Goal: Task Accomplishment & Management: Manage account settings

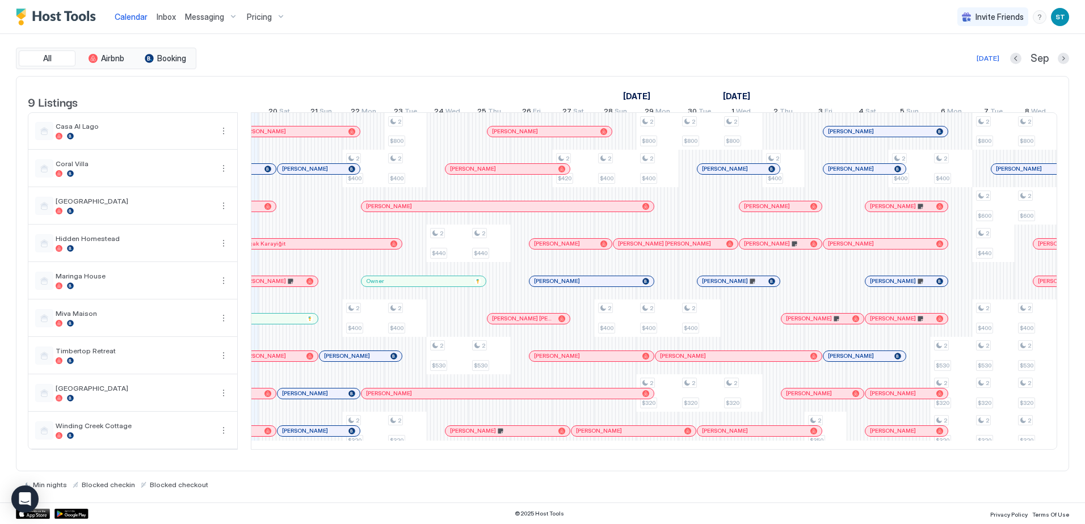
scroll to position [0, 767]
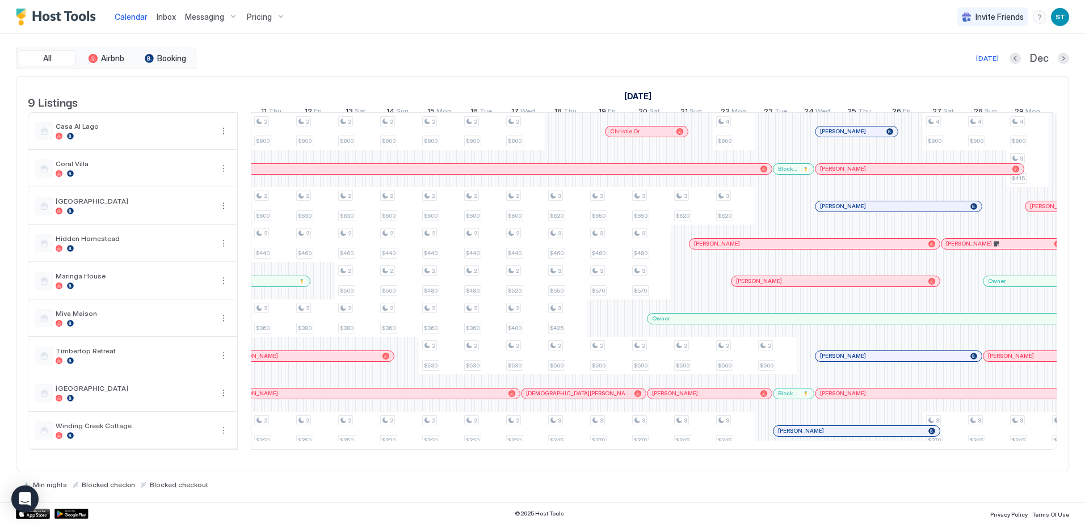
click at [162, 19] on span "Inbox" at bounding box center [166, 17] width 19 height 10
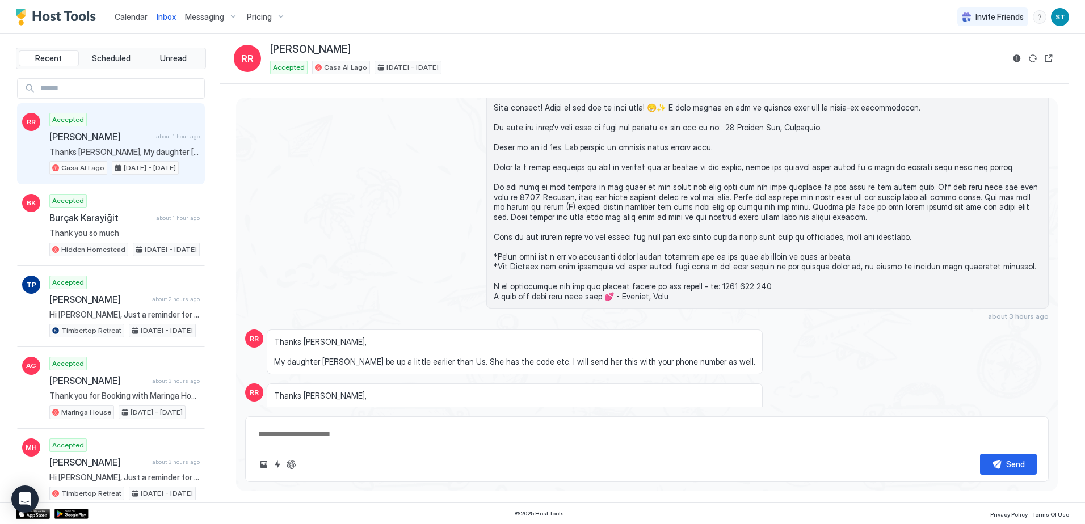
click at [125, 22] on link "Calendar" at bounding box center [131, 17] width 33 height 12
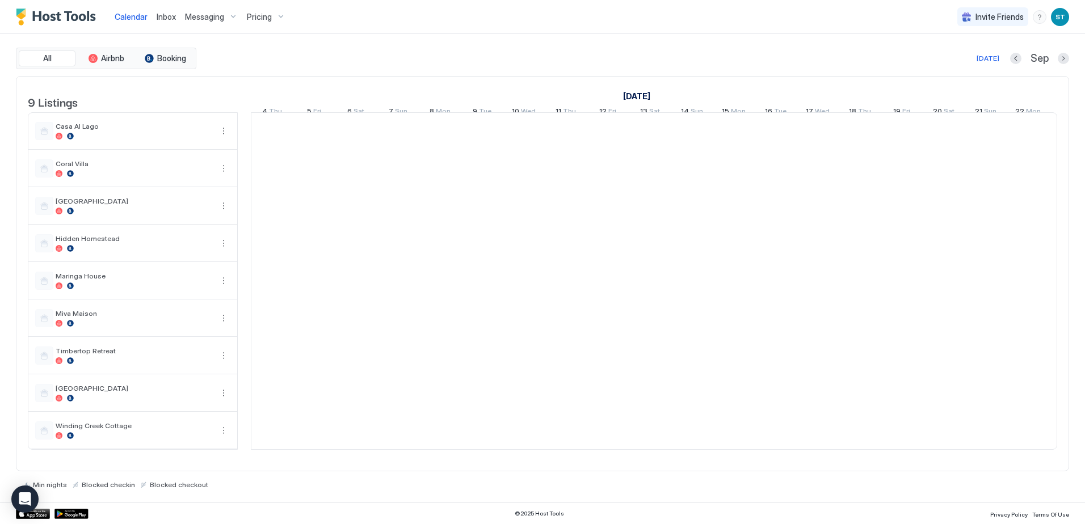
scroll to position [0, 630]
click at [163, 16] on span "Inbox" at bounding box center [166, 17] width 19 height 10
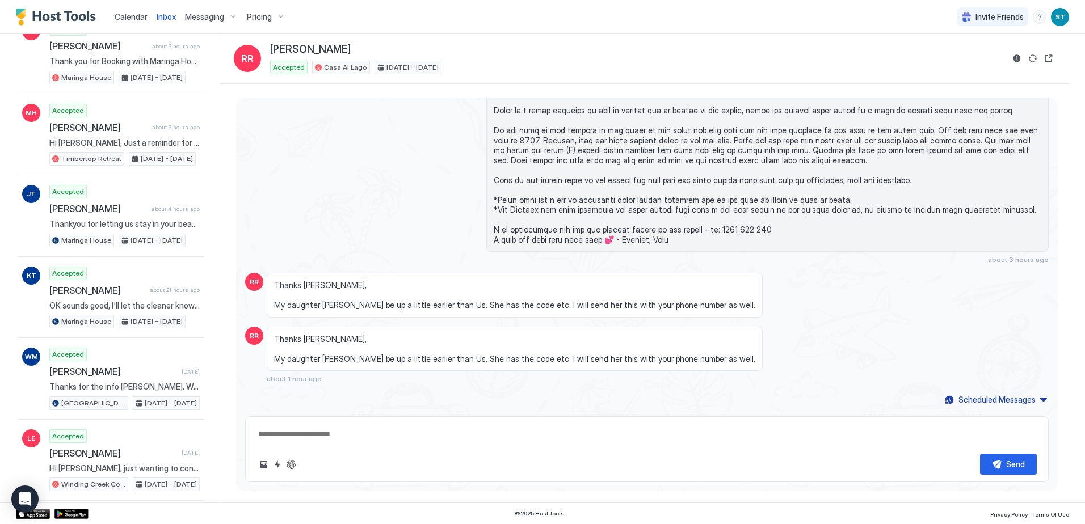
scroll to position [397, 0]
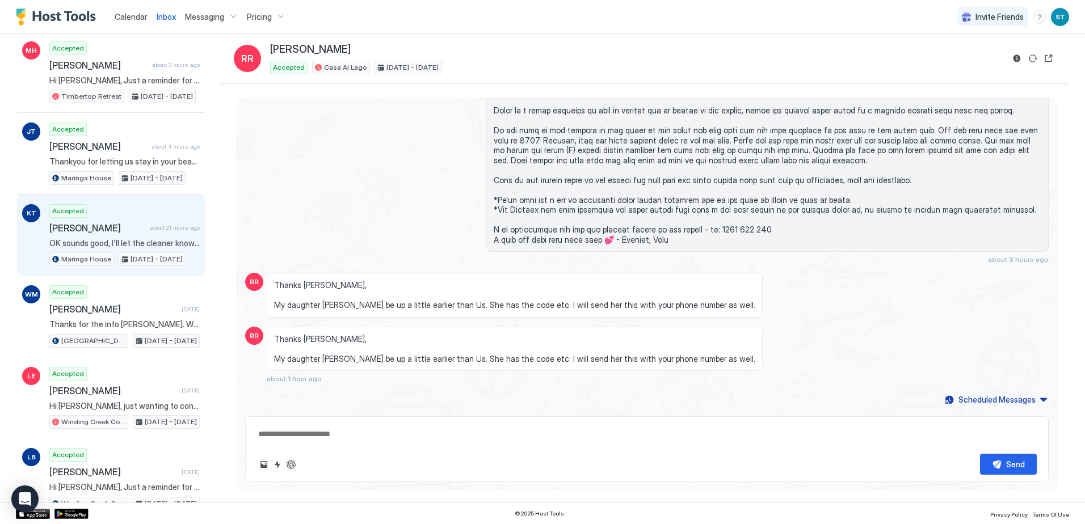
click at [95, 222] on span "[PERSON_NAME]" at bounding box center [97, 227] width 96 height 11
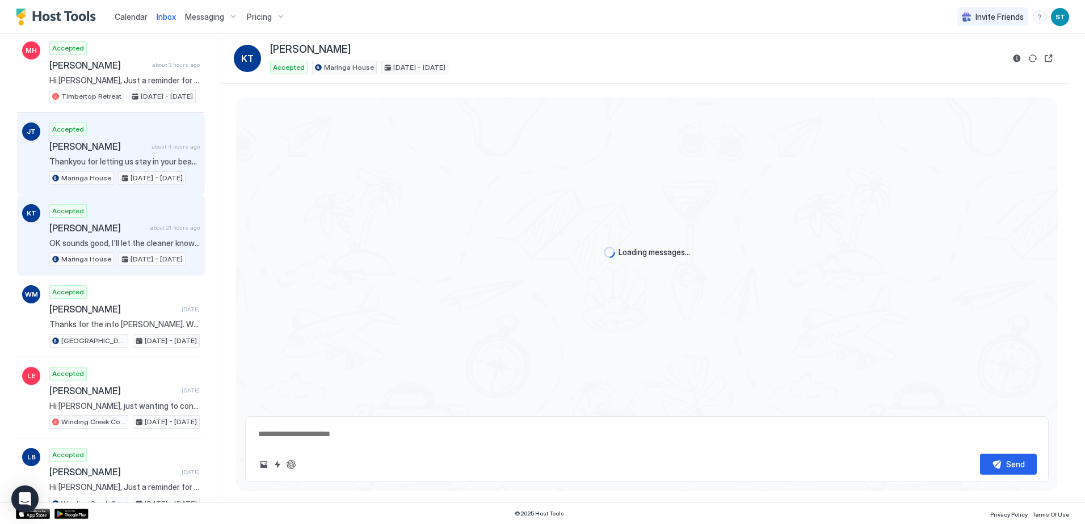
scroll to position [236, 0]
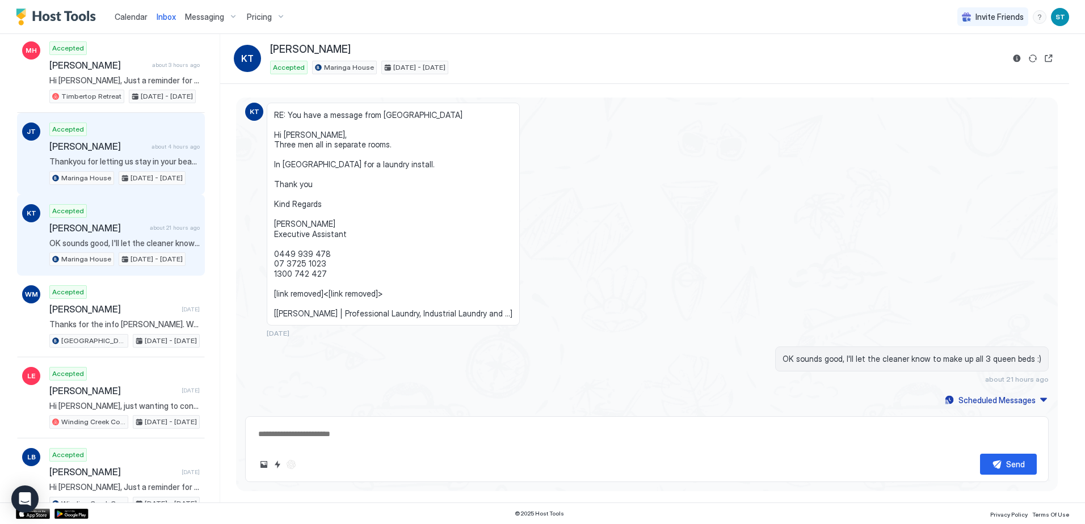
click at [108, 132] on div "Accepted [PERSON_NAME] about 4 hours ago Thankyou for letting us stay in your b…" at bounding box center [124, 154] width 150 height 62
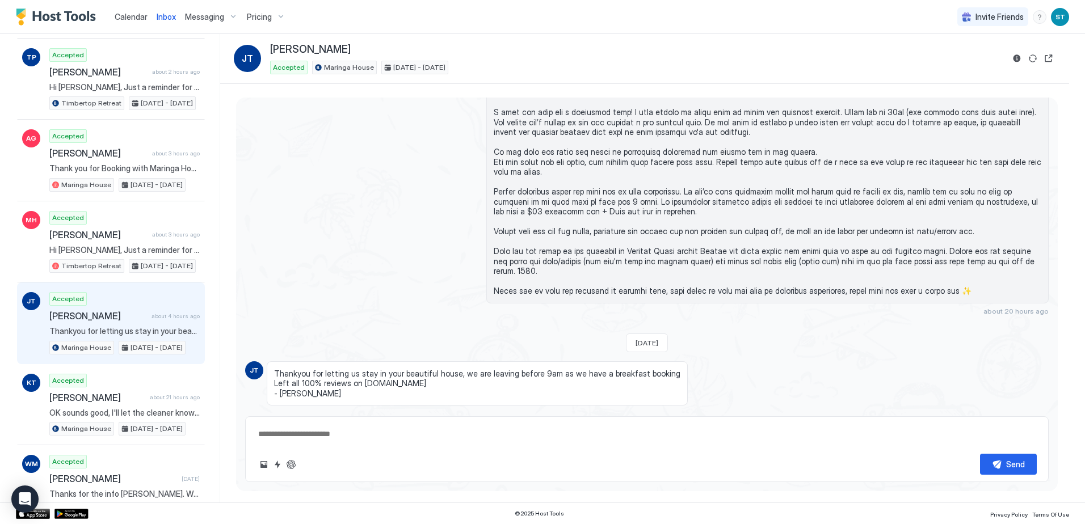
scroll to position [227, 0]
click at [290, 438] on textarea at bounding box center [647, 434] width 780 height 21
type textarea "*"
click at [421, 427] on textarea "**********" at bounding box center [647, 434] width 780 height 21
type textarea "**********"
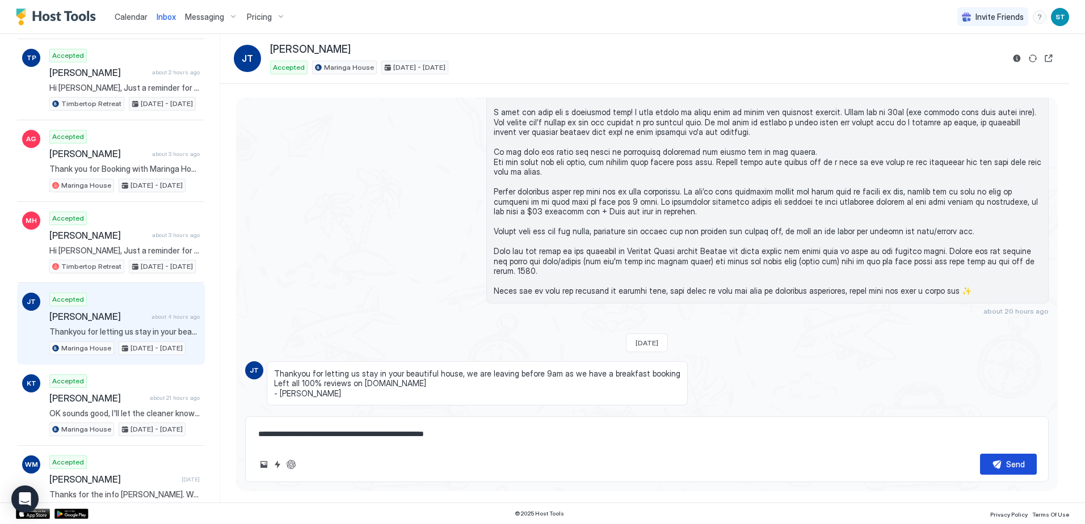
click at [998, 463] on button "Send" at bounding box center [1008, 464] width 57 height 21
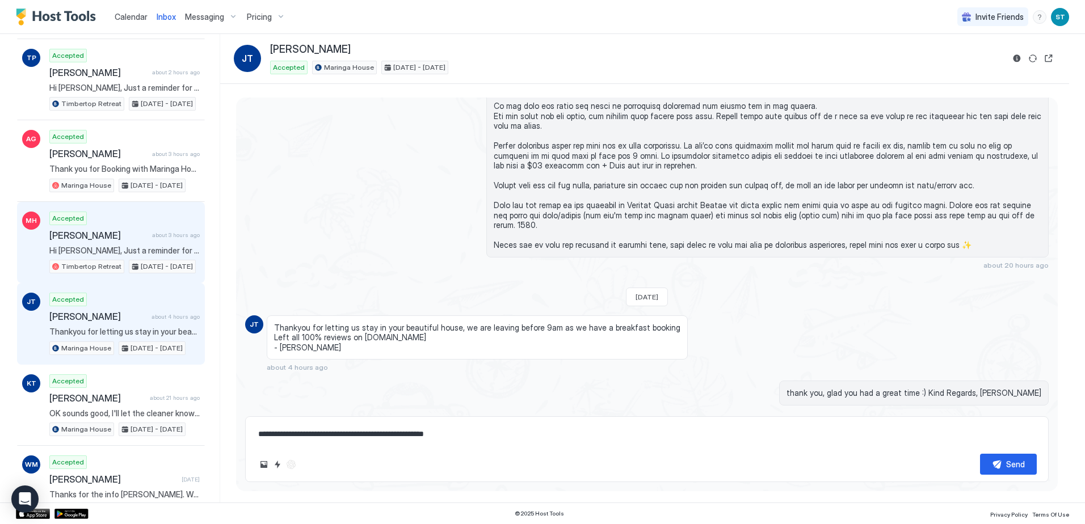
click at [118, 213] on div "Accepted [PERSON_NAME] about 3 hours ago Hi [PERSON_NAME], Just a reminder for …" at bounding box center [124, 243] width 150 height 62
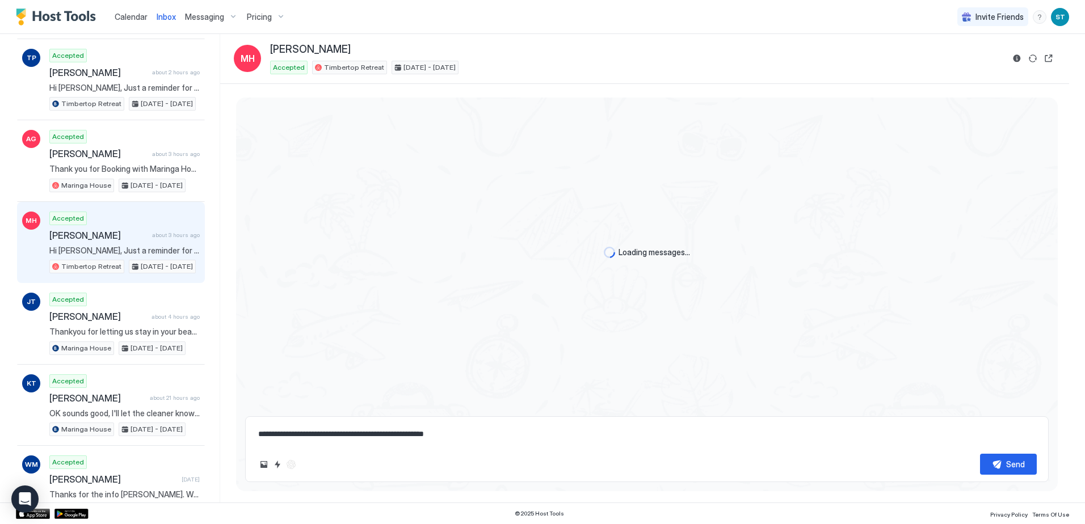
scroll to position [376, 0]
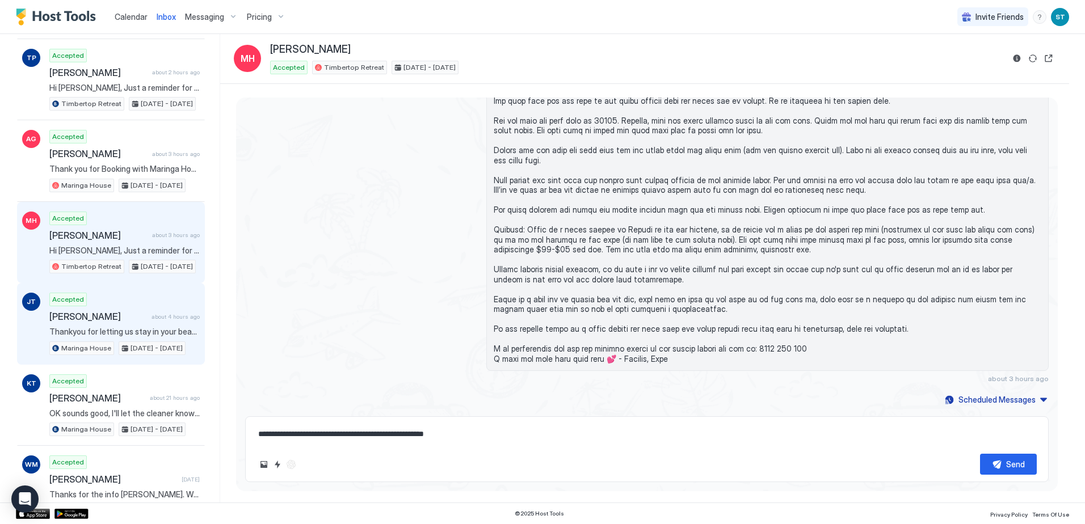
click at [111, 305] on div "Accepted [PERSON_NAME] about 4 hours ago Thankyou for letting us stay in your b…" at bounding box center [124, 324] width 150 height 62
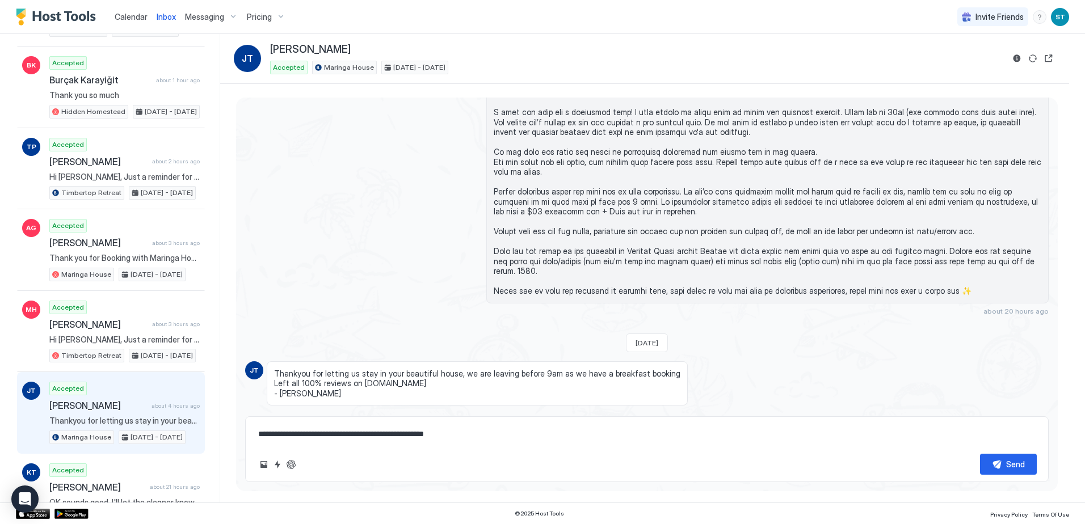
scroll to position [117, 0]
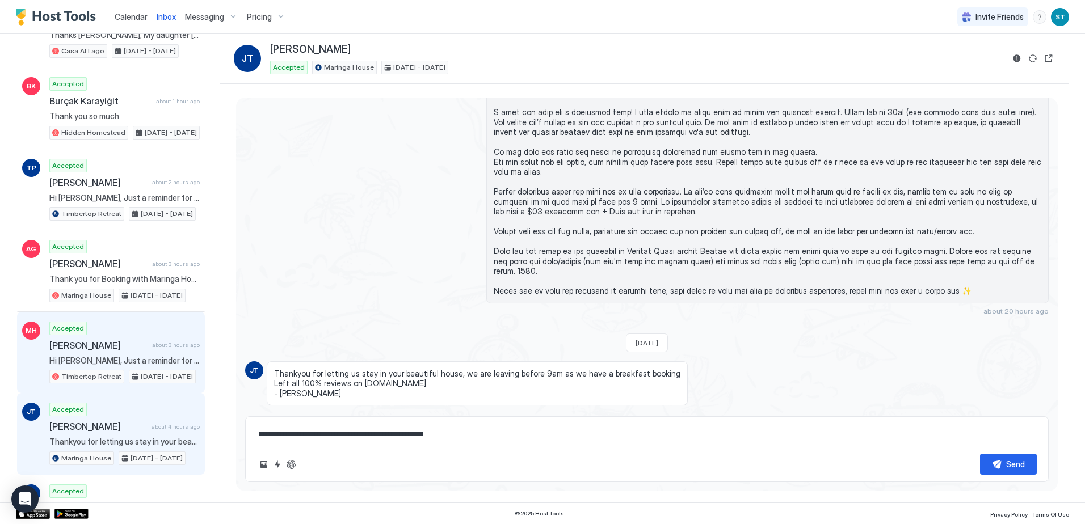
click at [120, 324] on div "Accepted [PERSON_NAME] about 3 hours ago Hi [PERSON_NAME], Just a reminder for …" at bounding box center [124, 353] width 150 height 62
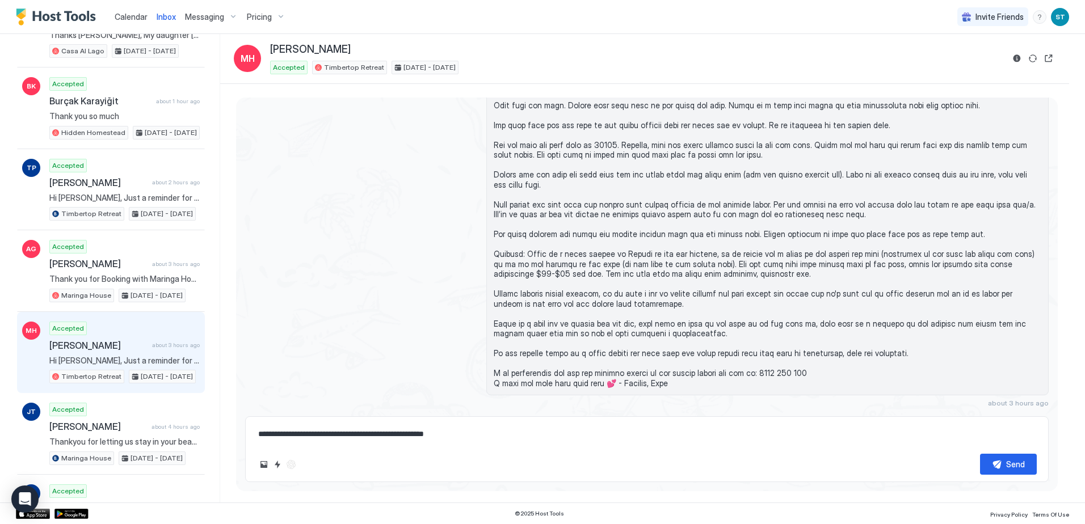
scroll to position [376, 0]
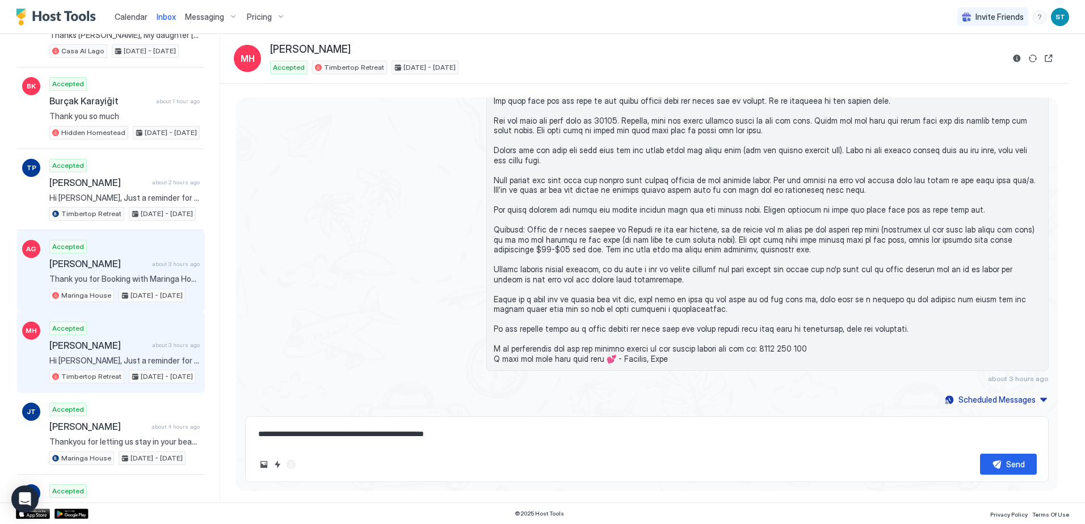
click at [111, 245] on div "Accepted [PERSON_NAME] about 3 hours ago Thank you for Booking with Maringa Hou…" at bounding box center [124, 271] width 150 height 62
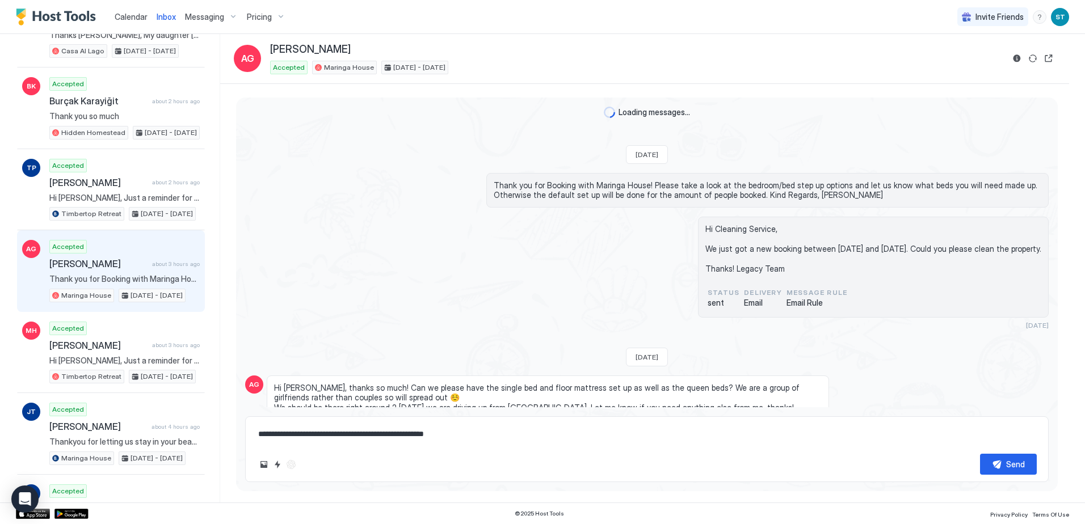
scroll to position [682, 0]
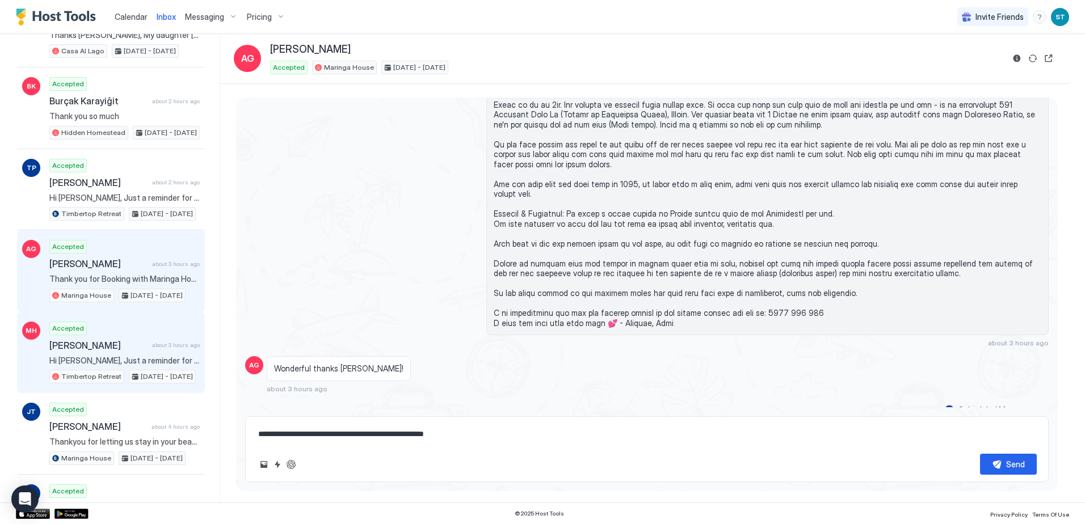
click at [111, 325] on div "Accepted [PERSON_NAME] about 3 hours ago Hi [PERSON_NAME], Just a reminder for …" at bounding box center [124, 353] width 150 height 62
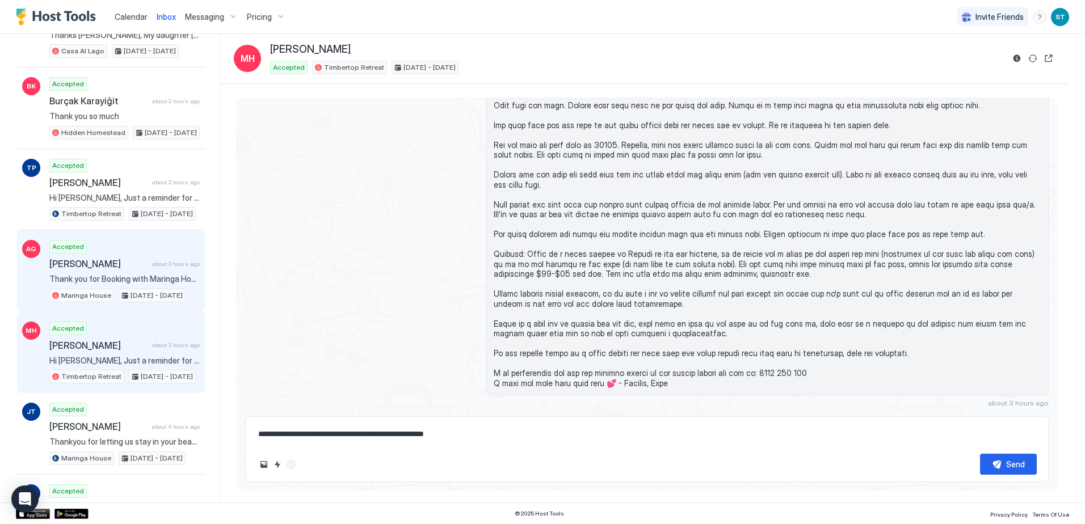
scroll to position [376, 0]
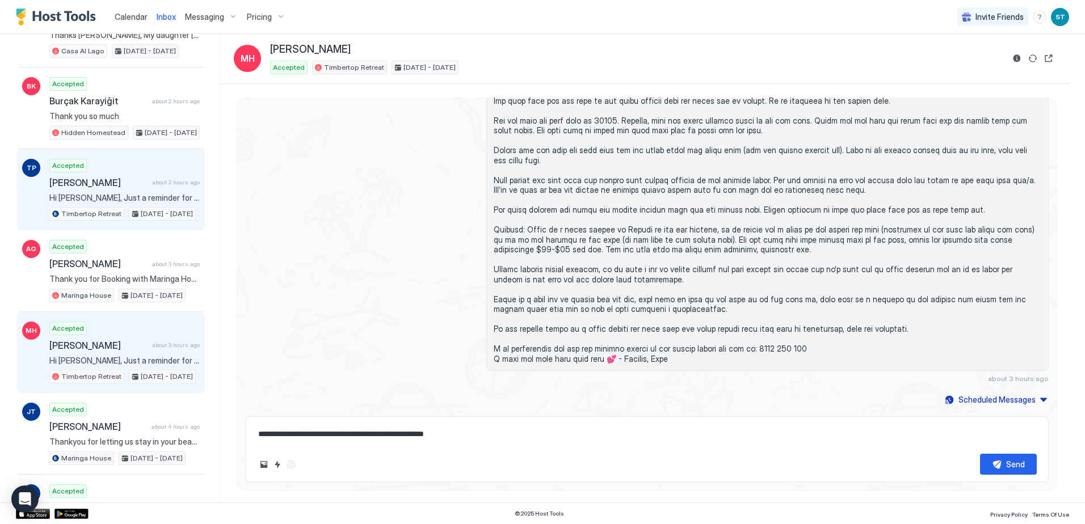
click at [99, 164] on div "Accepted [PERSON_NAME] about 2 hours ago Hi [PERSON_NAME], Just a reminder for …" at bounding box center [124, 190] width 150 height 62
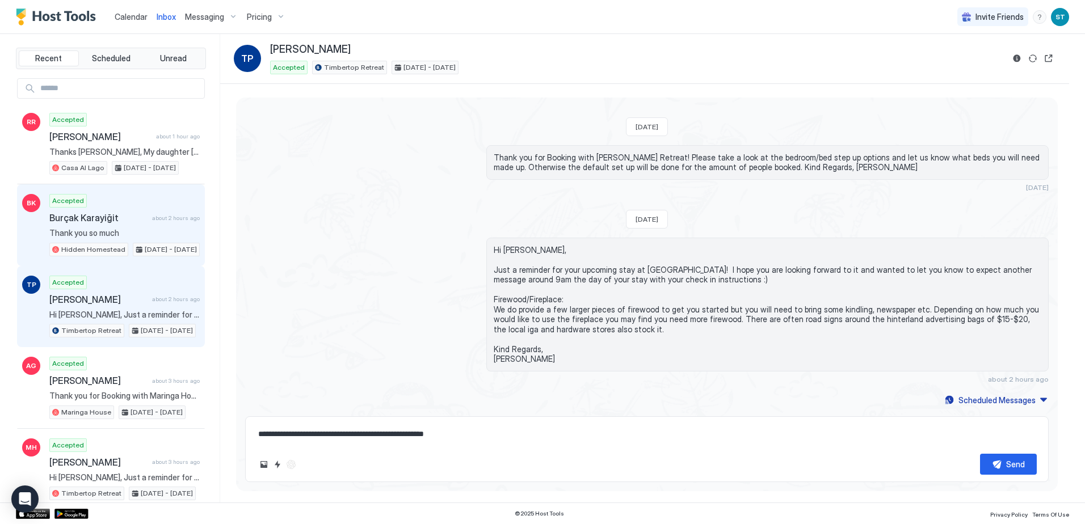
click at [126, 200] on div "Accepted Burçak Karayiğit about 2 hours ago Thank you so much Hidden Homestead …" at bounding box center [124, 225] width 150 height 62
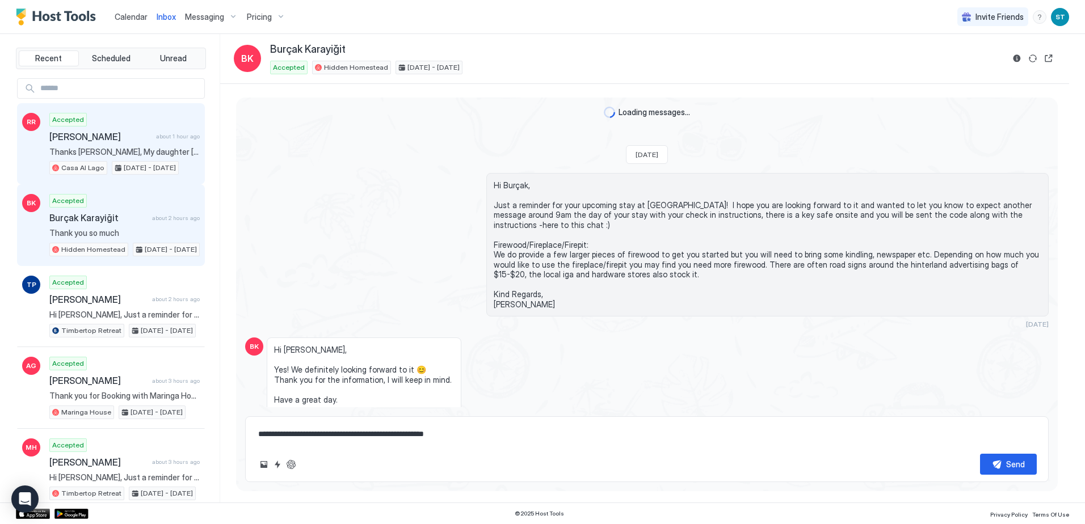
scroll to position [566, 0]
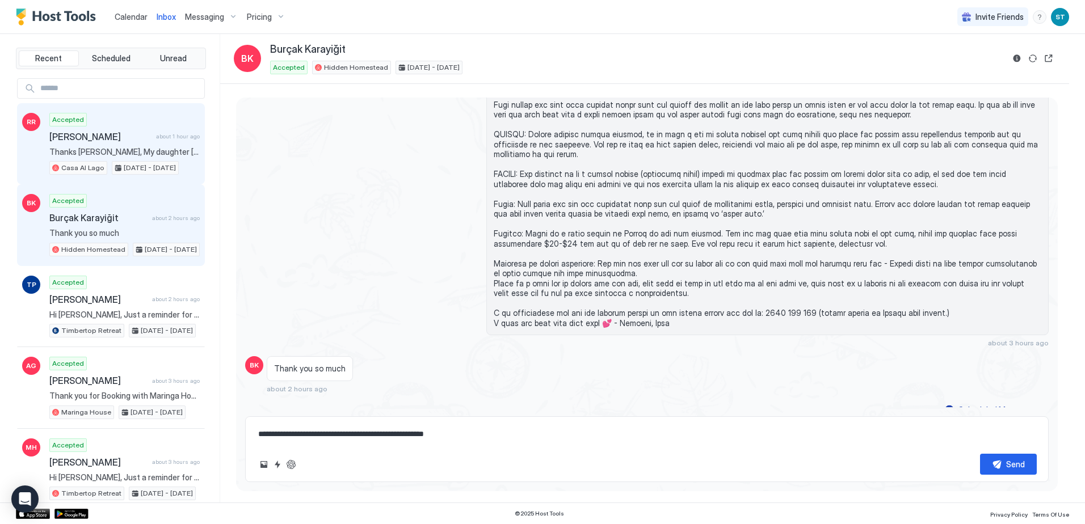
click at [119, 125] on div "Accepted [PERSON_NAME] about 1 hour ago Thanks [PERSON_NAME], My daughter [PERS…" at bounding box center [124, 144] width 150 height 62
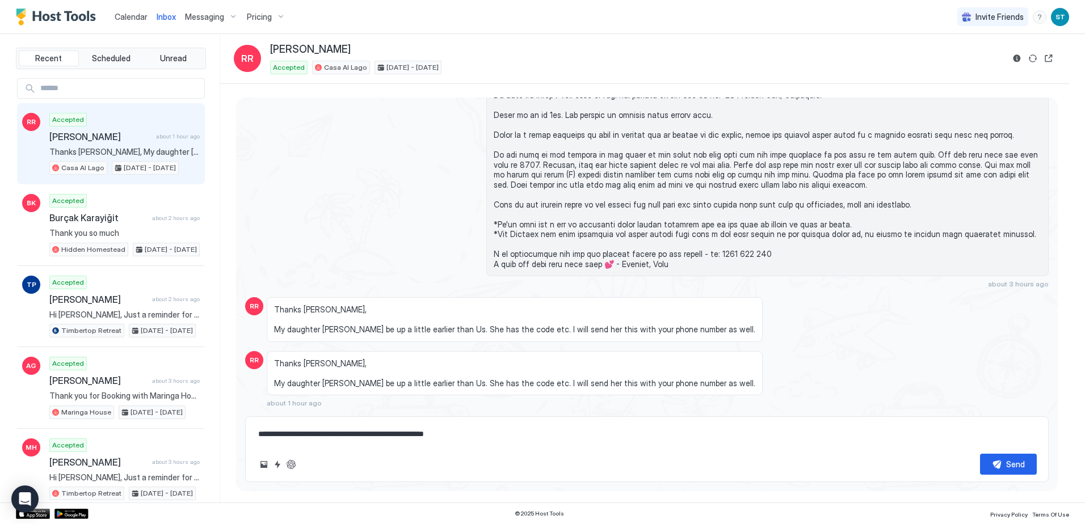
scroll to position [847, 0]
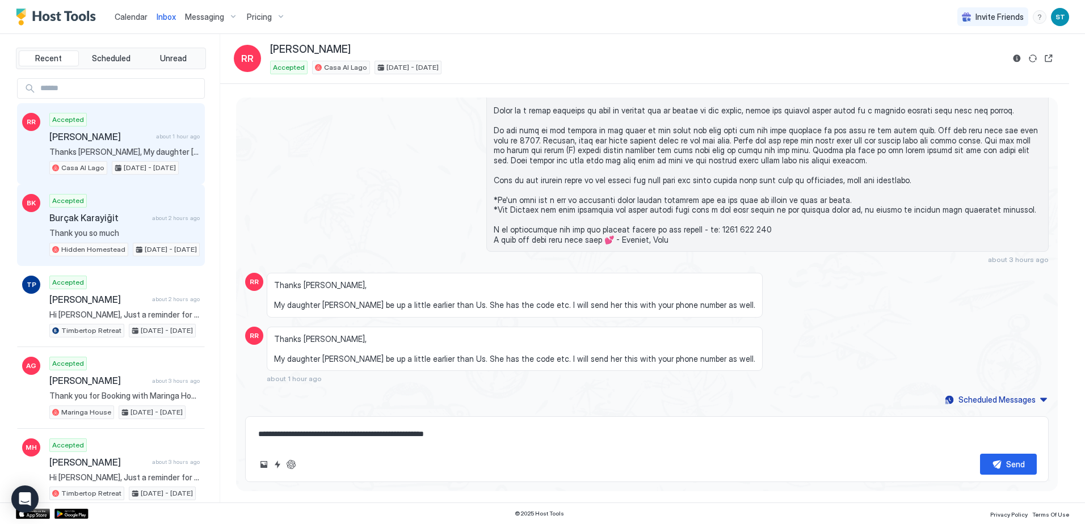
click at [120, 194] on div "Accepted Burçak Karayiğit about 2 hours ago Thank you so much Hidden Homestead …" at bounding box center [124, 225] width 150 height 62
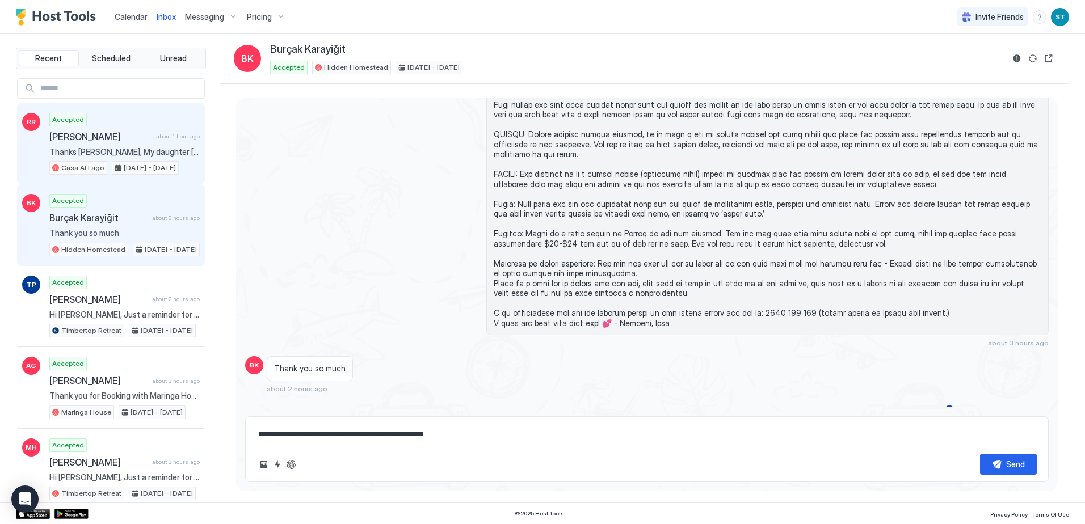
click at [121, 123] on div "Accepted [PERSON_NAME] about 1 hour ago Thanks [PERSON_NAME], My daughter [PERS…" at bounding box center [124, 144] width 150 height 62
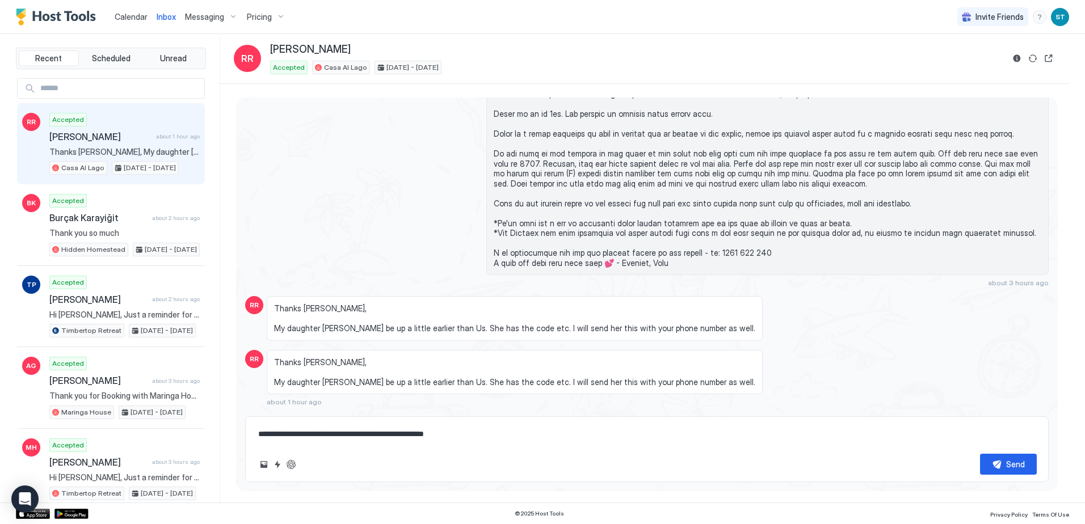
scroll to position [808, 0]
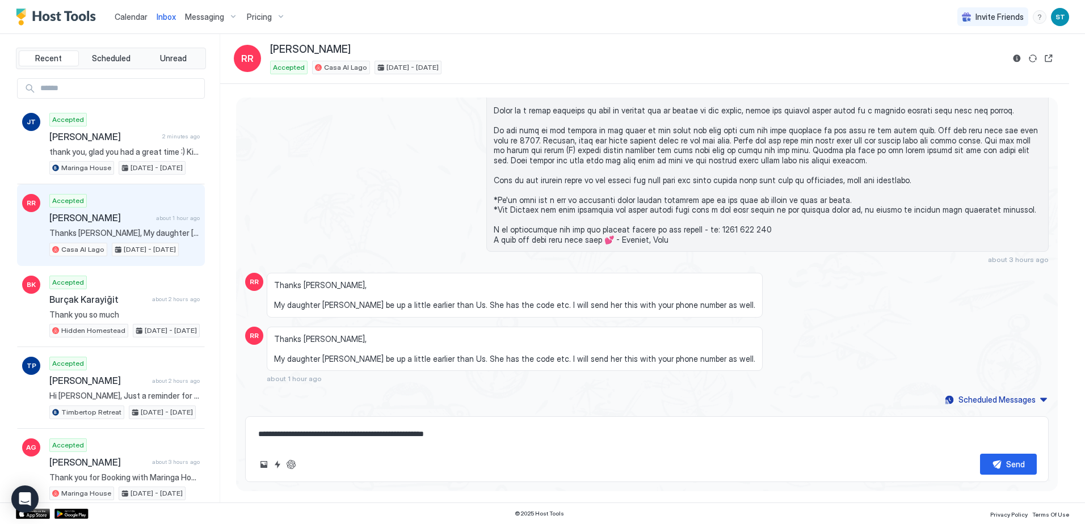
click at [259, 17] on span "Pricing" at bounding box center [259, 17] width 25 height 10
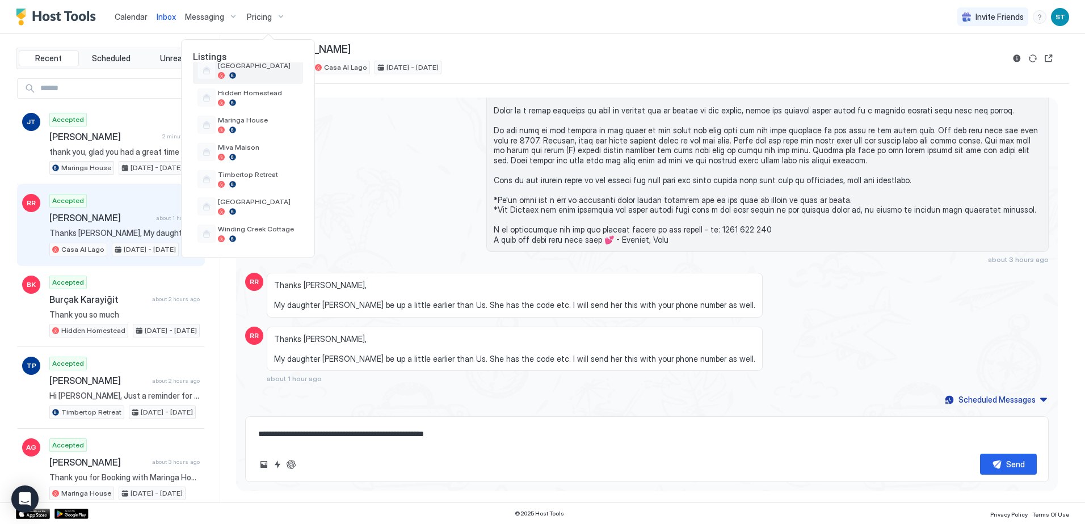
scroll to position [100, 0]
click at [255, 149] on span "Miva Maison" at bounding box center [258, 146] width 81 height 9
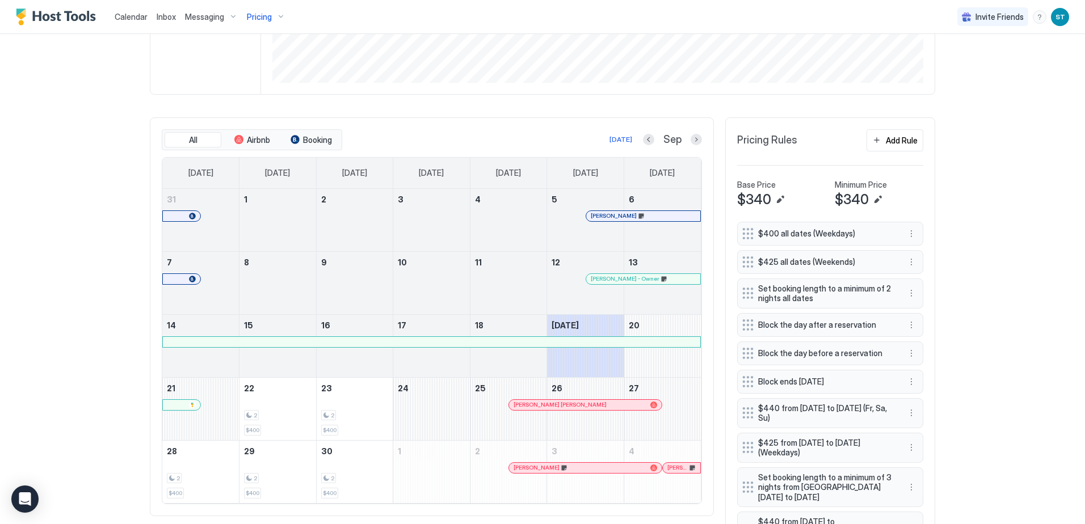
scroll to position [284, 0]
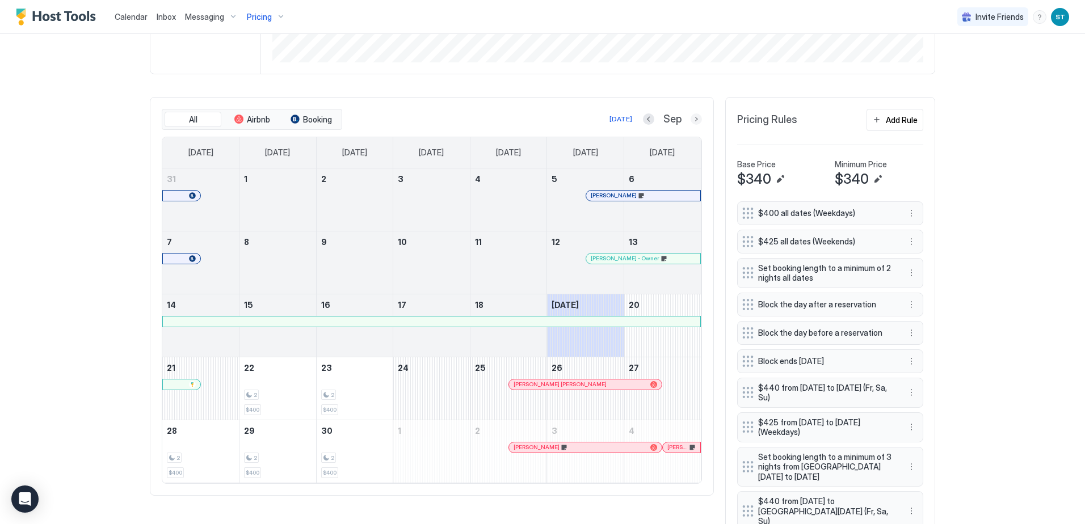
click at [693, 123] on button "Next month" at bounding box center [696, 118] width 11 height 11
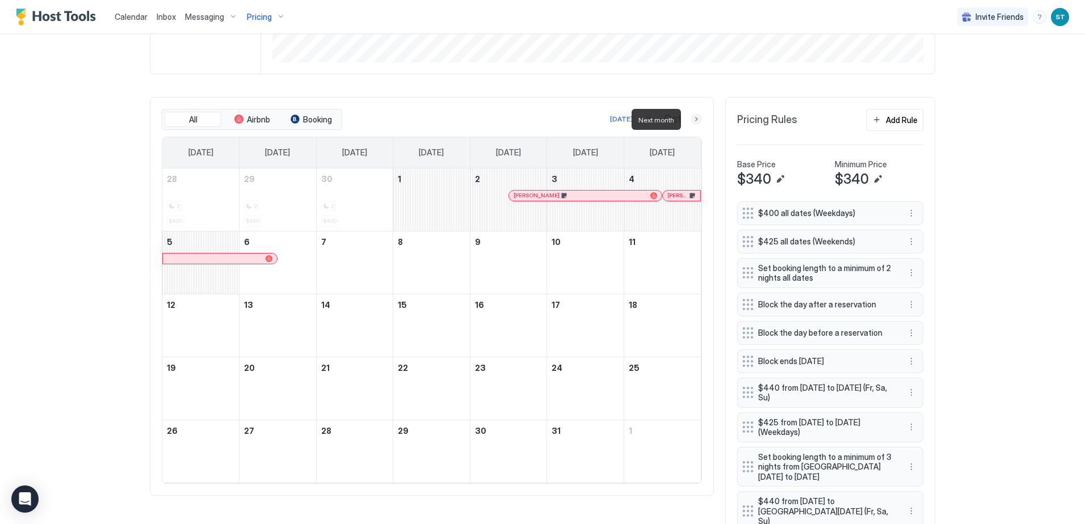
click at [693, 123] on button "Next month" at bounding box center [696, 118] width 11 height 11
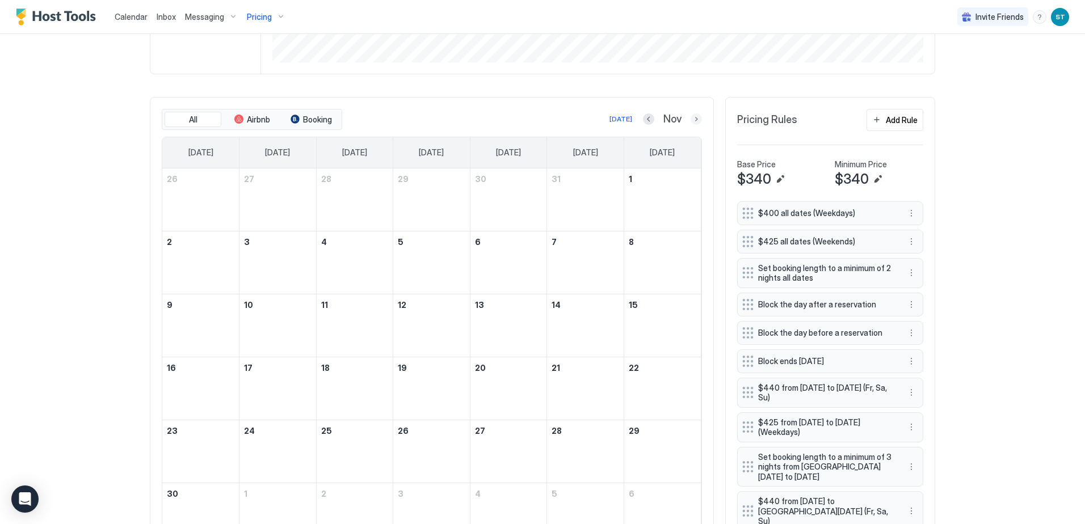
click at [693, 120] on button "Next month" at bounding box center [696, 118] width 11 height 11
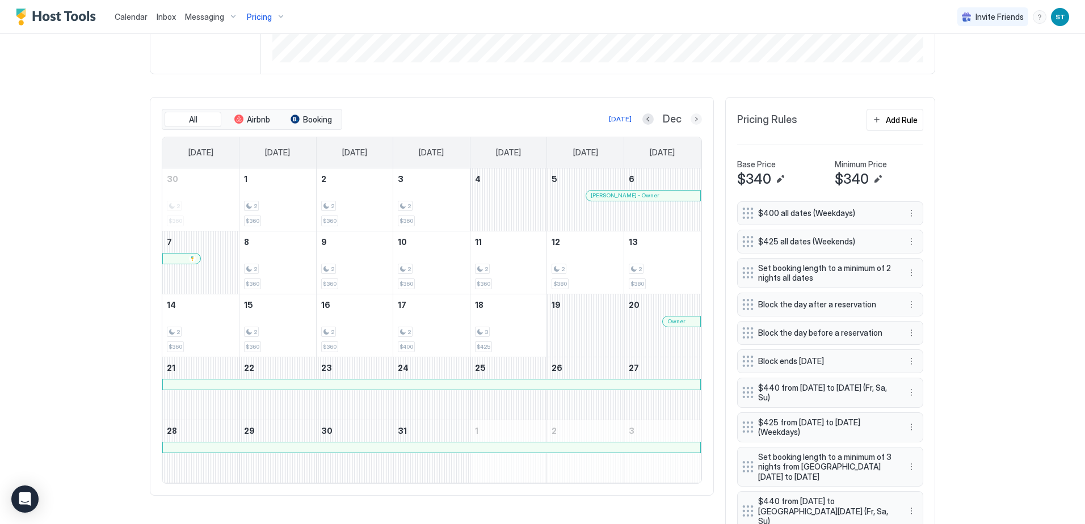
click at [692, 121] on button "Next month" at bounding box center [696, 118] width 11 height 11
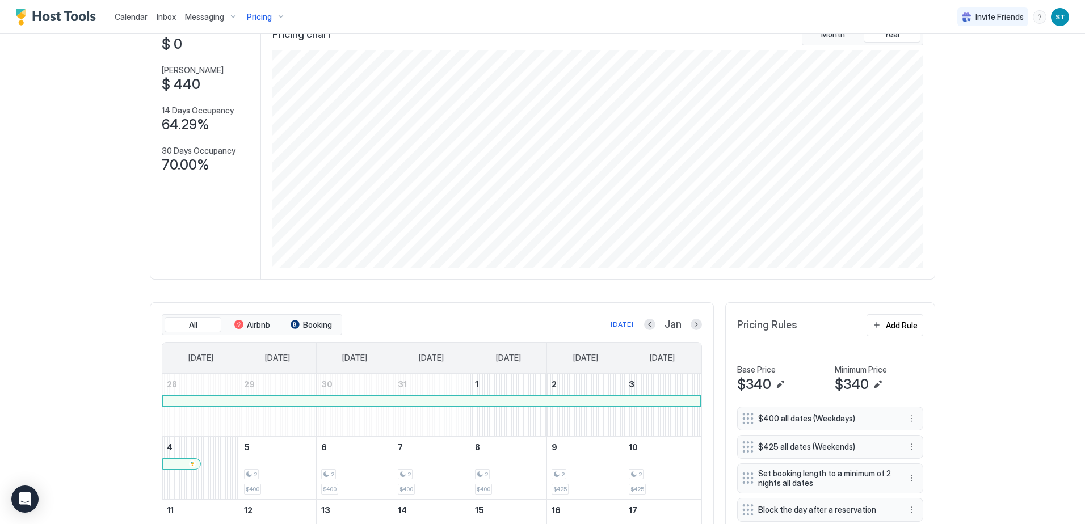
scroll to position [0, 0]
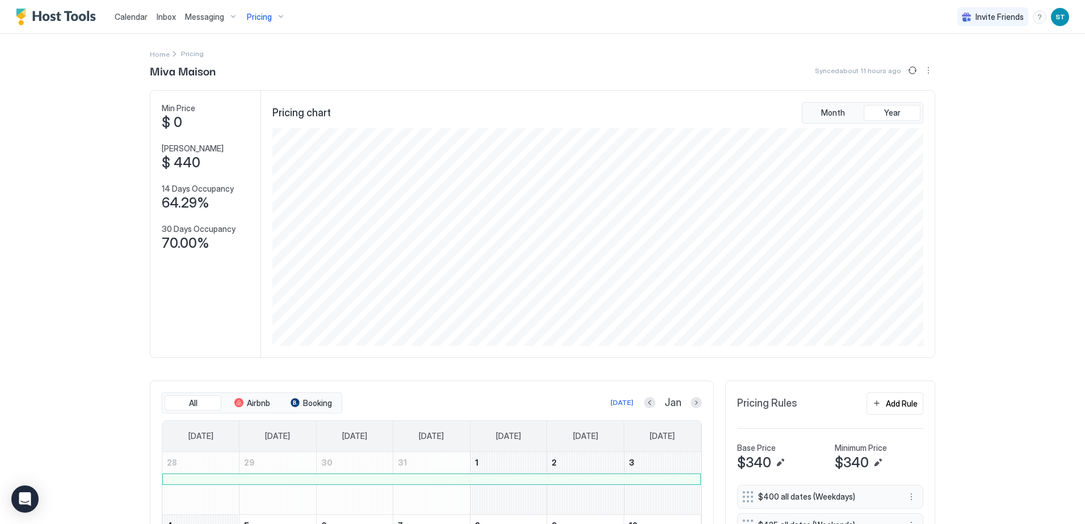
click at [128, 18] on span "Calendar" at bounding box center [131, 17] width 33 height 10
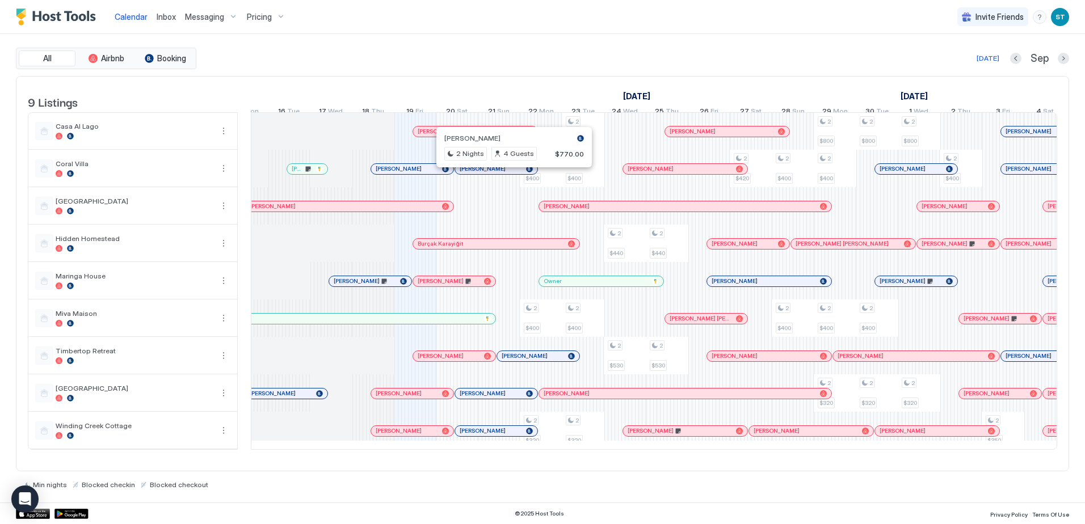
scroll to position [0, 489]
click at [1062, 11] on div "ST" at bounding box center [1060, 17] width 18 height 18
click at [973, 61] on div "Settings" at bounding box center [996, 64] width 144 height 20
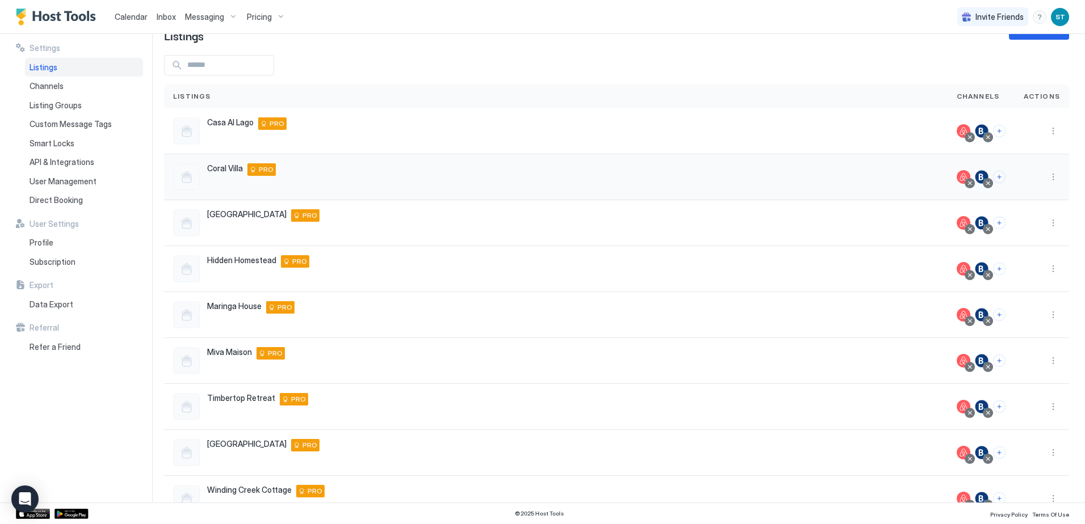
scroll to position [66, 0]
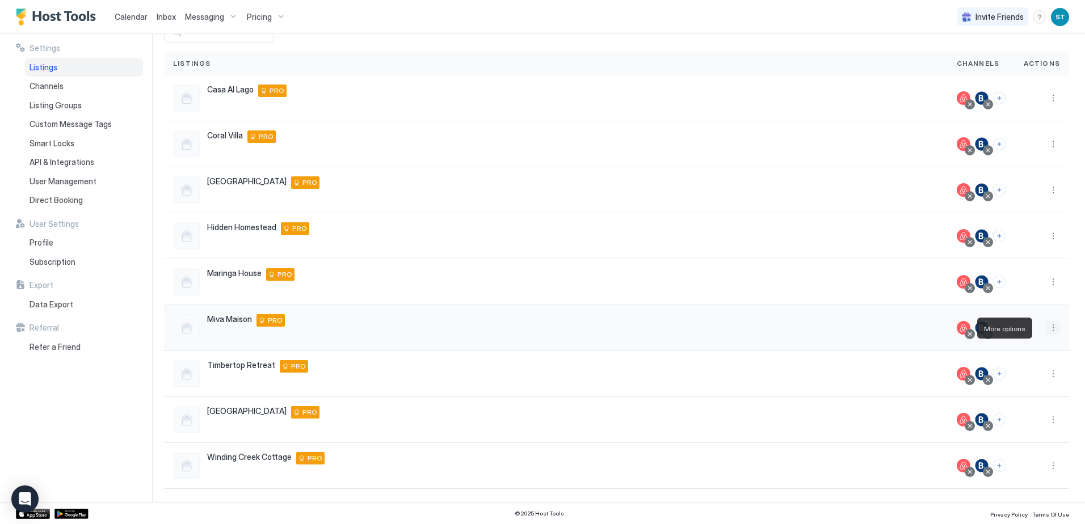
click at [1046, 331] on button "More options" at bounding box center [1053, 328] width 14 height 14
click at [1034, 317] on div at bounding box center [542, 262] width 1085 height 524
click at [1046, 329] on button "More options" at bounding box center [1053, 328] width 14 height 14
click at [1010, 415] on span "Airbnb Settings" at bounding box center [1018, 417] width 51 height 9
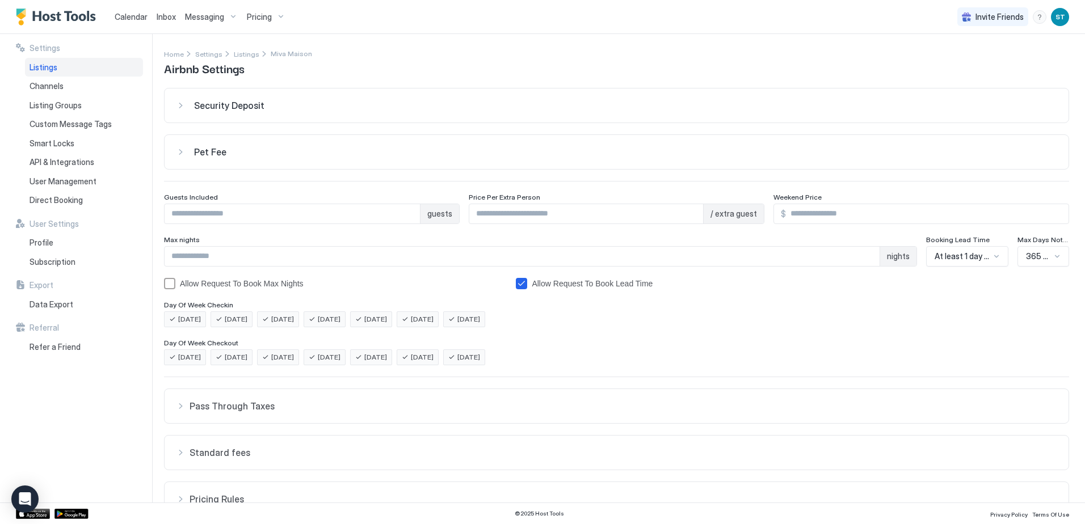
click at [1058, 16] on span "ST" at bounding box center [1061, 17] width 10 height 10
click at [730, 78] on div at bounding box center [542, 262] width 1085 height 524
click at [1062, 18] on span "ST" at bounding box center [1061, 17] width 10 height 10
click at [51, 108] on div at bounding box center [542, 262] width 1085 height 524
click at [61, 108] on span "Listing Groups" at bounding box center [56, 105] width 52 height 10
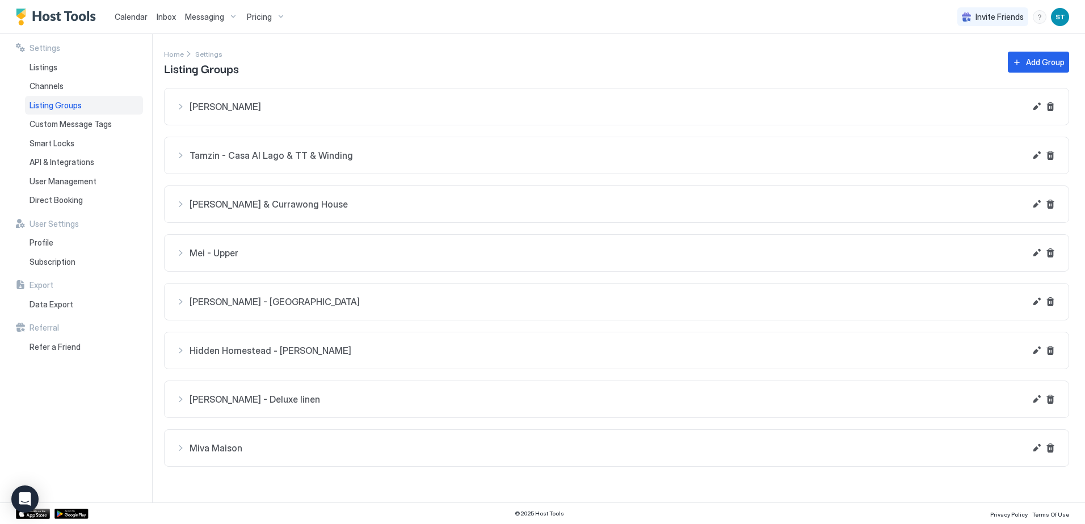
click at [130, 19] on span "Calendar" at bounding box center [131, 17] width 33 height 10
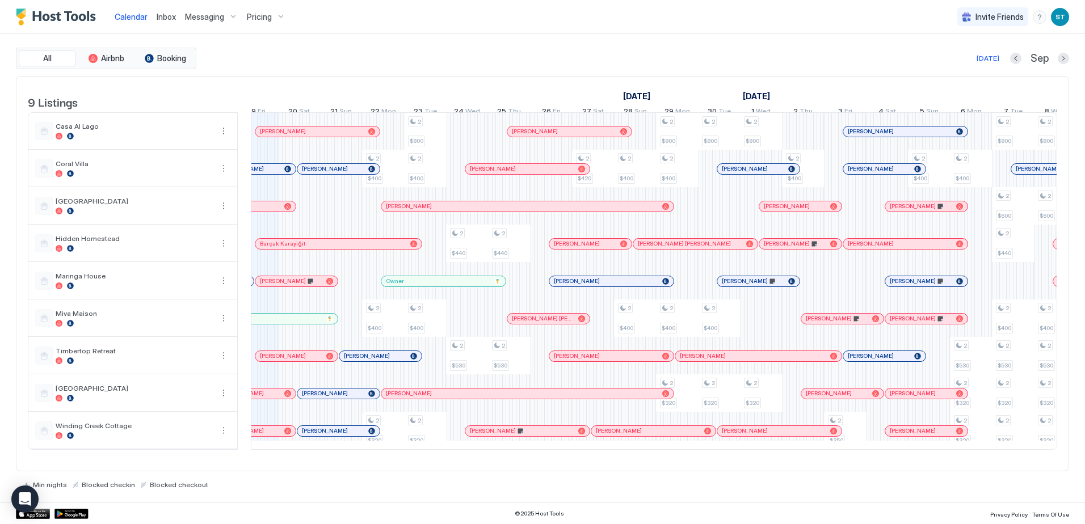
scroll to position [0, 650]
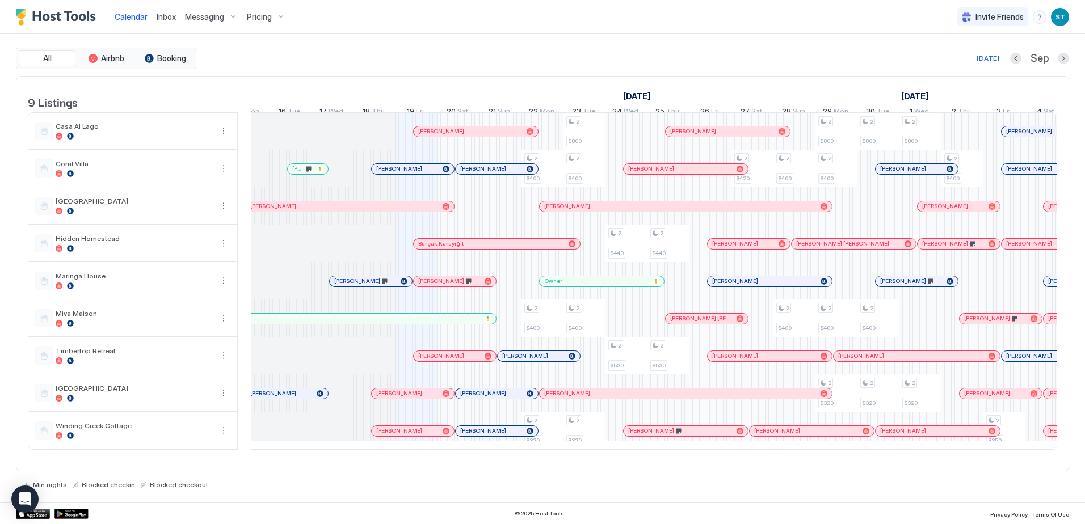
click at [1056, 13] on span "ST" at bounding box center [1061, 17] width 10 height 10
click at [956, 67] on span "Settings" at bounding box center [958, 63] width 31 height 10
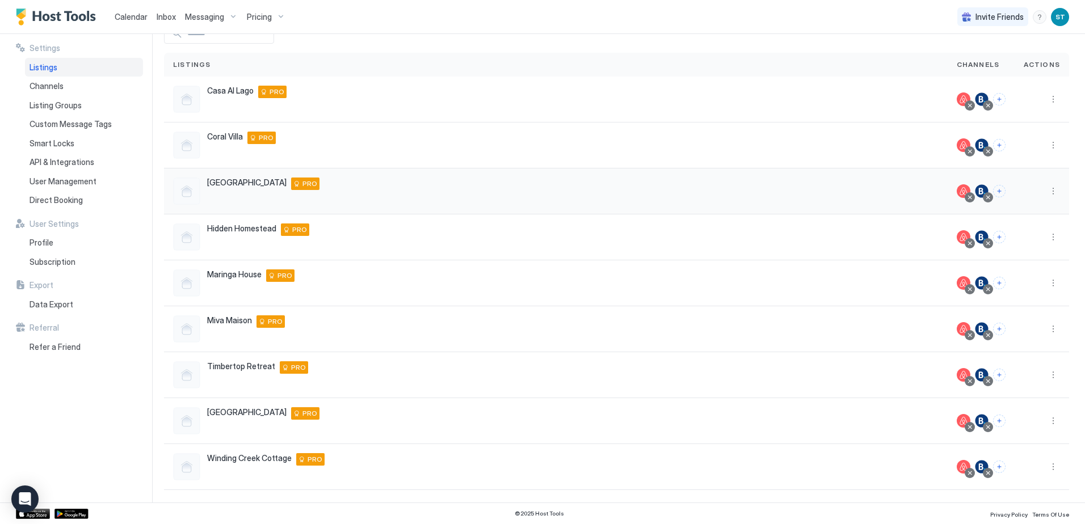
scroll to position [66, 0]
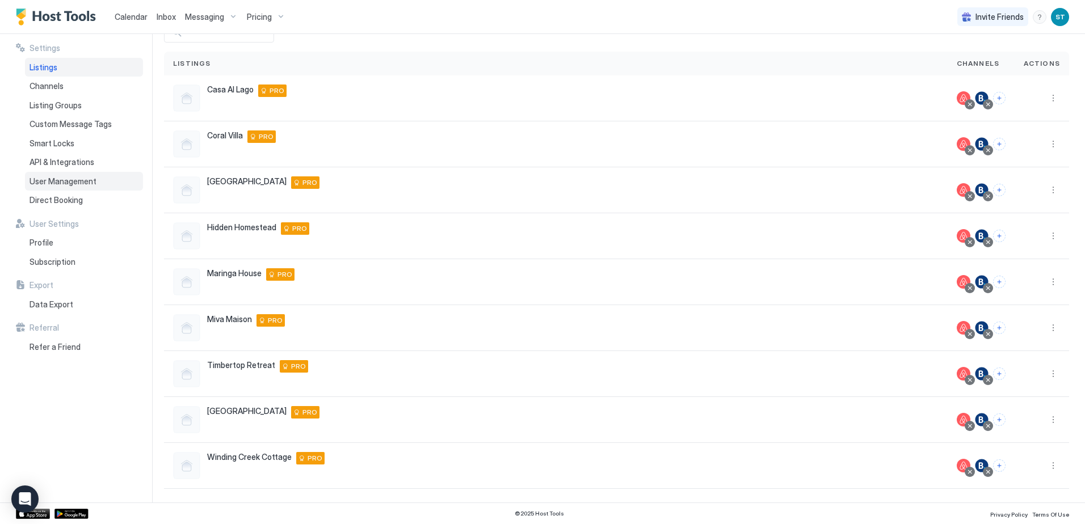
click at [82, 180] on span "User Management" at bounding box center [63, 181] width 67 height 10
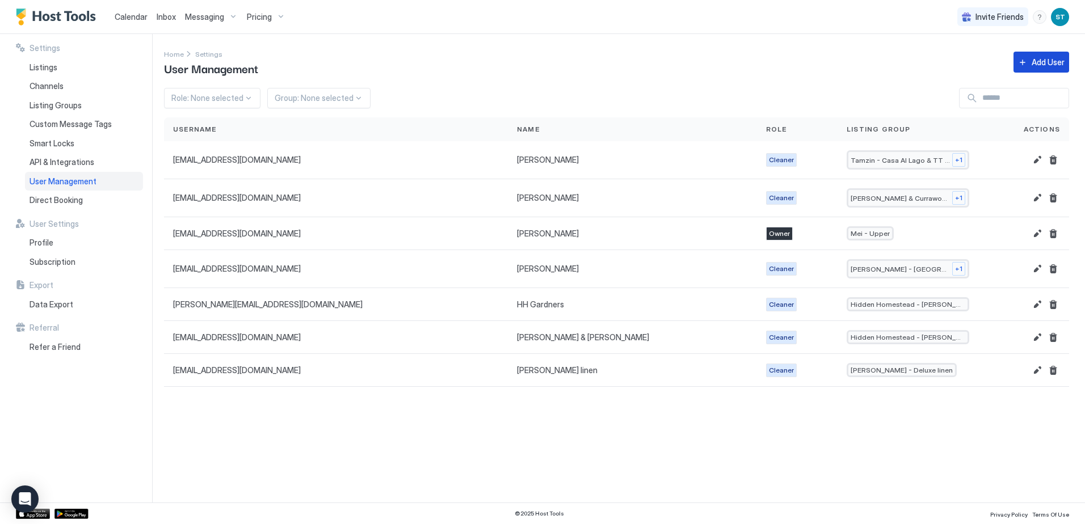
click at [1038, 59] on div "Add User" at bounding box center [1048, 62] width 33 height 12
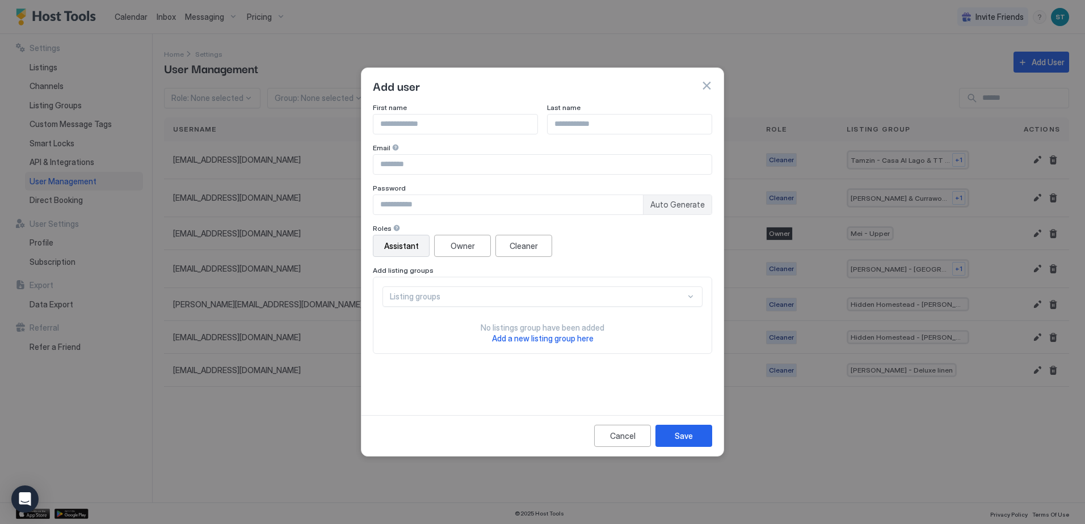
click at [474, 127] on input "Input Field" at bounding box center [455, 124] width 164 height 19
type input "*****"
click at [432, 165] on input "Input Field" at bounding box center [542, 164] width 338 height 19
type input "**********"
click at [528, 253] on button "Cleaner" at bounding box center [523, 246] width 57 height 22
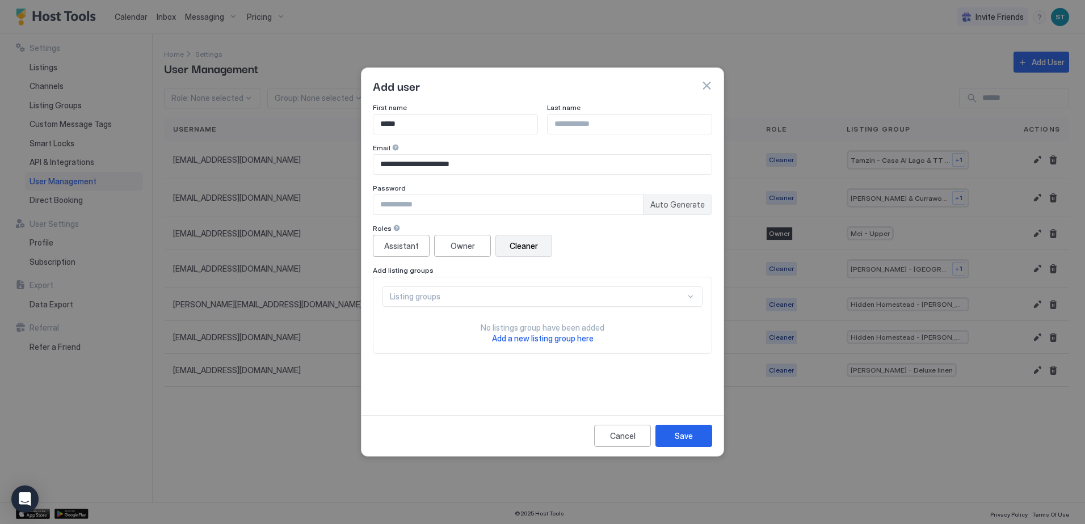
click at [431, 204] on input "Input Field" at bounding box center [508, 204] width 270 height 19
type input "********"
click at [687, 295] on div "Listing groups" at bounding box center [542, 297] width 320 height 20
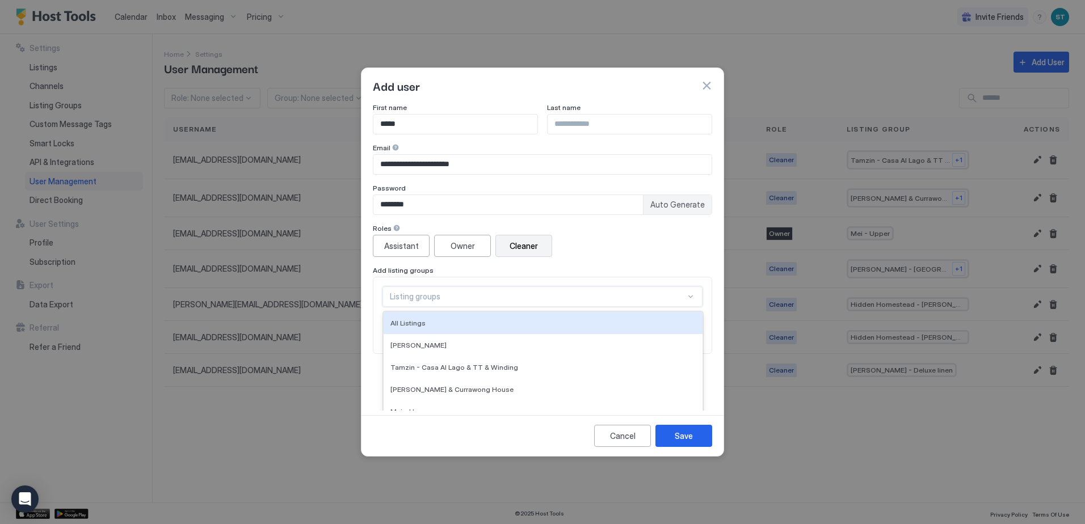
scroll to position [72, 0]
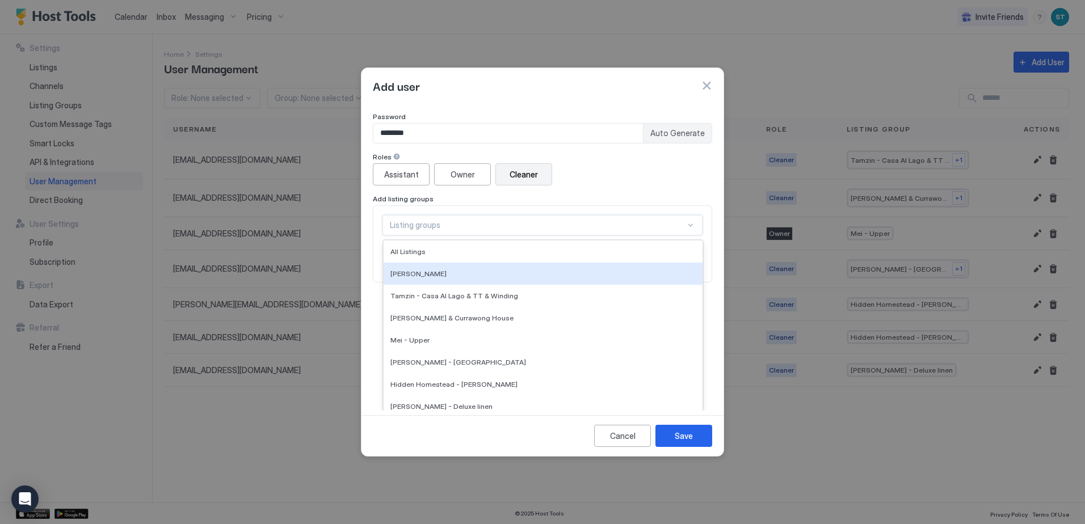
click at [674, 180] on div "**********" at bounding box center [542, 157] width 339 height 251
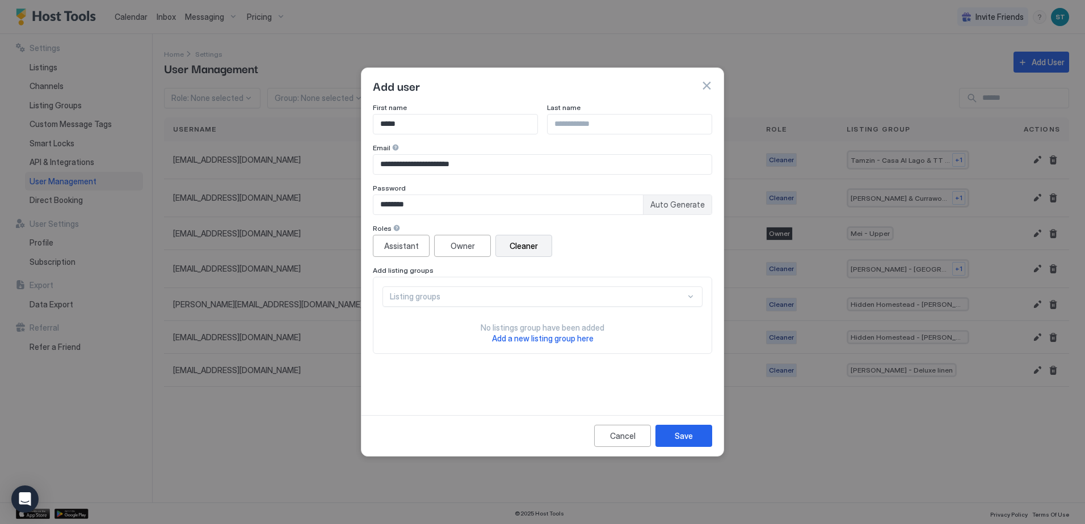
click at [562, 342] on span "Add a new listing group here" at bounding box center [543, 339] width 102 height 10
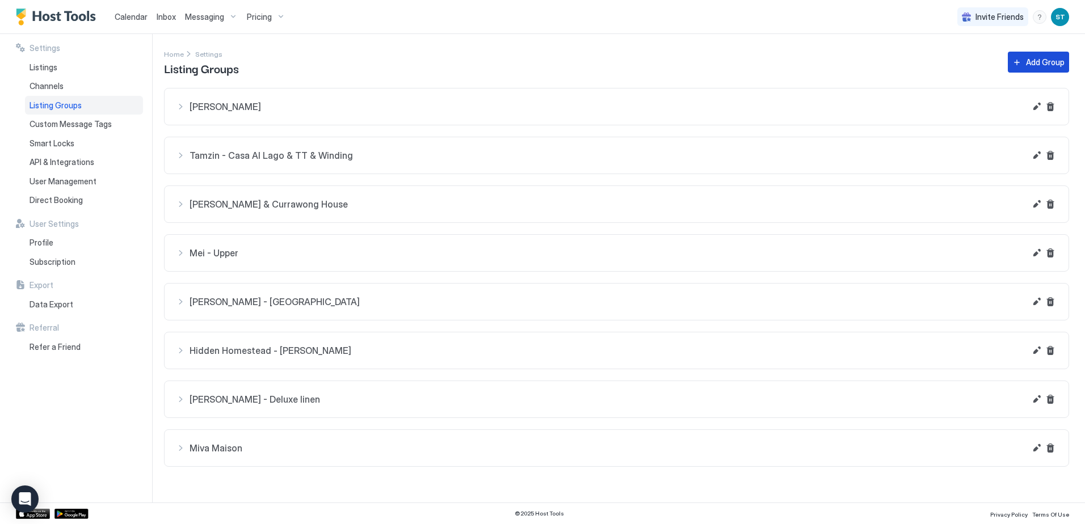
click at [1012, 72] on button "Add Group" at bounding box center [1038, 62] width 61 height 21
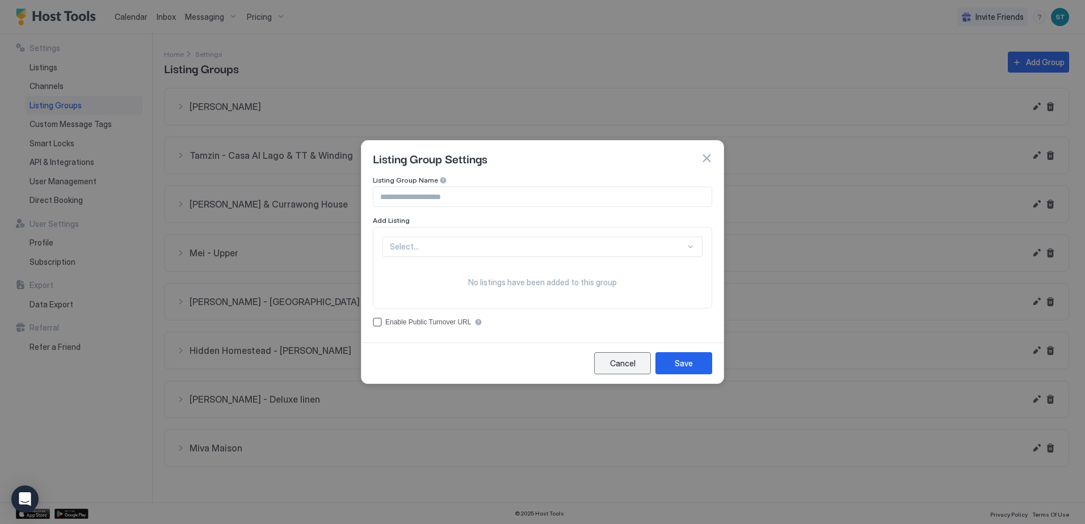
click at [621, 365] on div "Cancel" at bounding box center [623, 364] width 26 height 12
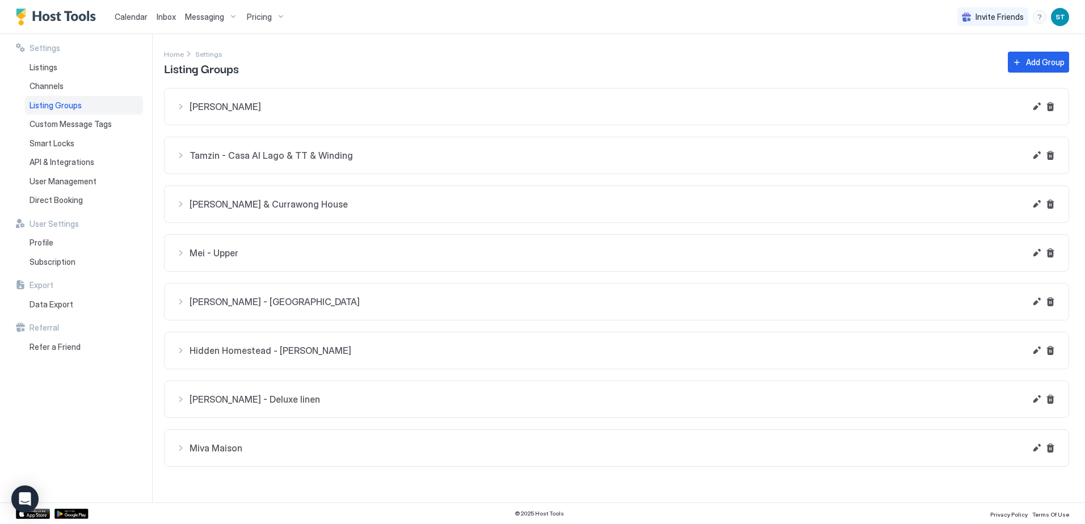
click at [235, 449] on span "Miva Maison" at bounding box center [608, 448] width 836 height 11
click at [45, 188] on div "User Management" at bounding box center [84, 181] width 118 height 19
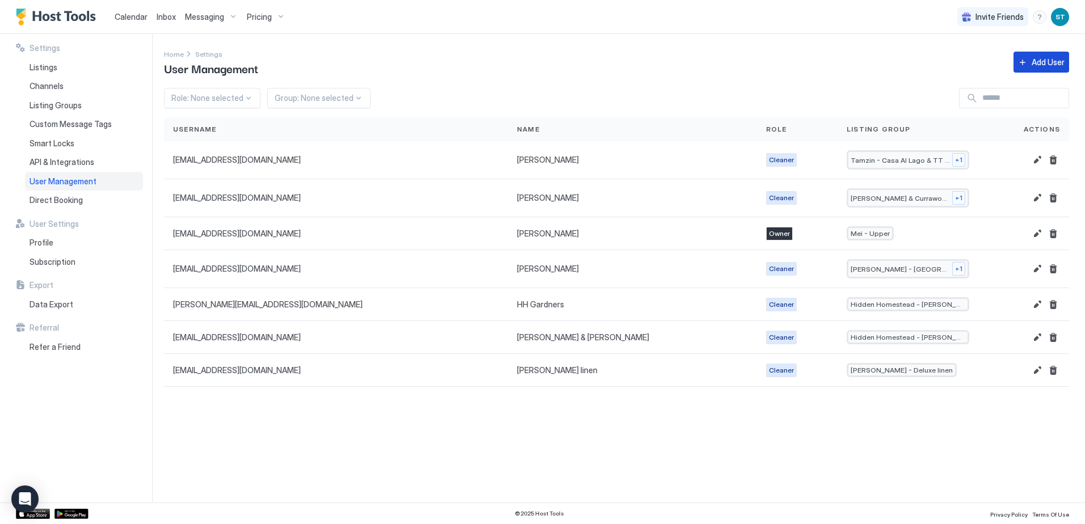
click at [1028, 58] on button "Add User" at bounding box center [1042, 62] width 56 height 21
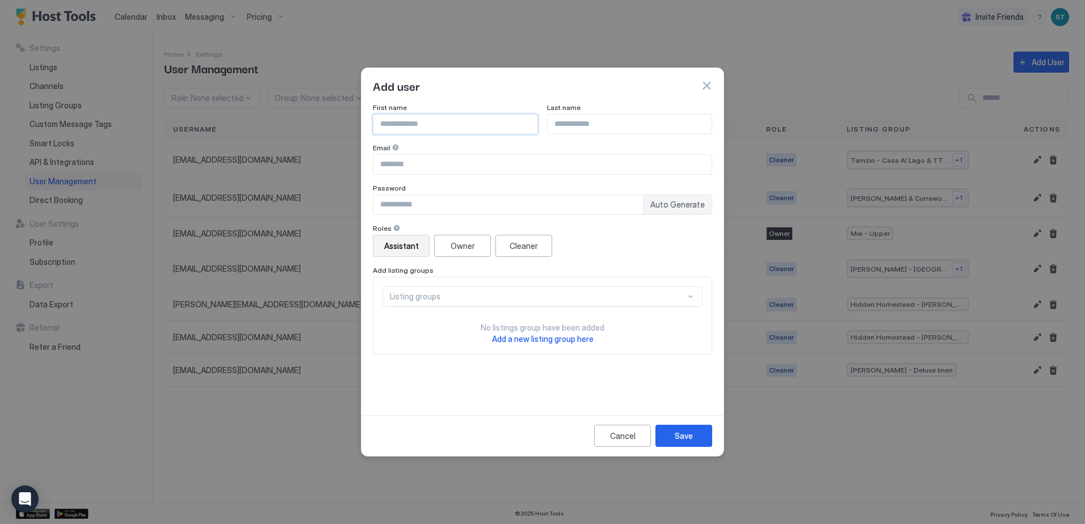
click at [453, 130] on input "Input Field" at bounding box center [455, 124] width 164 height 19
type input "*****"
click at [460, 163] on input "Input Field" at bounding box center [542, 164] width 338 height 19
type input "**********"
type input "********"
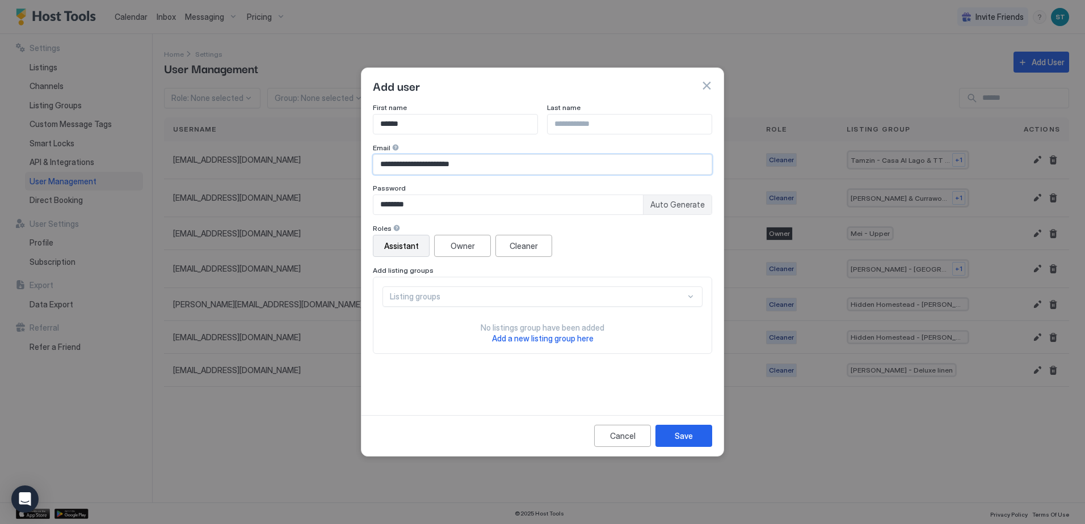
click at [621, 247] on div "Assistant Owner Cleaner" at bounding box center [542, 246] width 339 height 22
click at [540, 247] on button "Cleaner" at bounding box center [523, 246] width 57 height 22
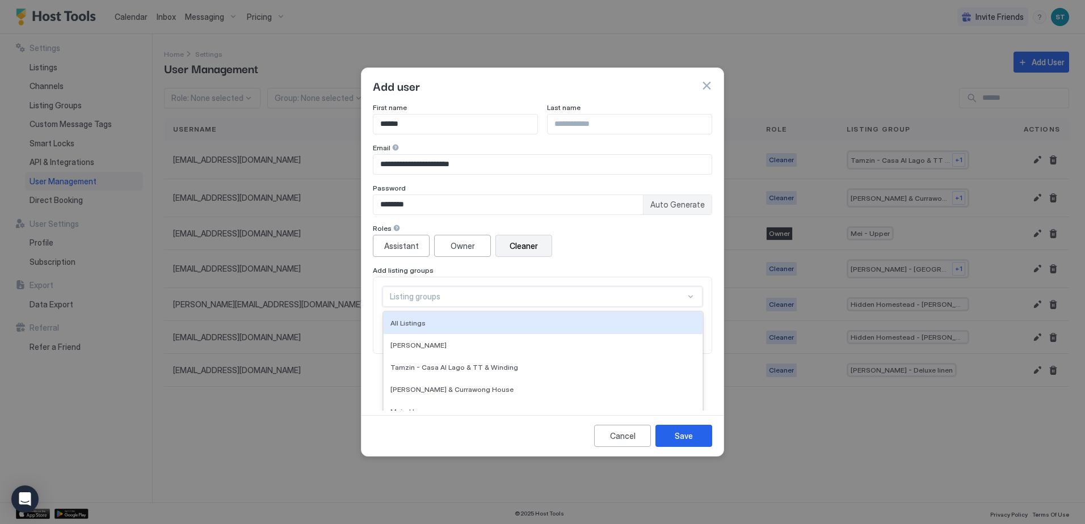
click at [659, 301] on div "9 results available. Use Up and Down to choose options, press Enter to select t…" at bounding box center [542, 297] width 320 height 20
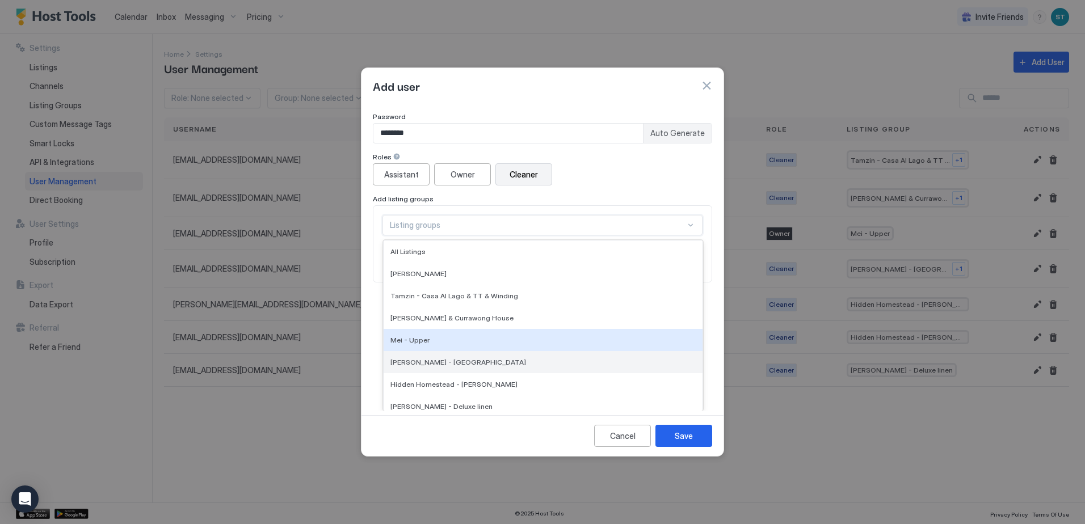
scroll to position [29, 0]
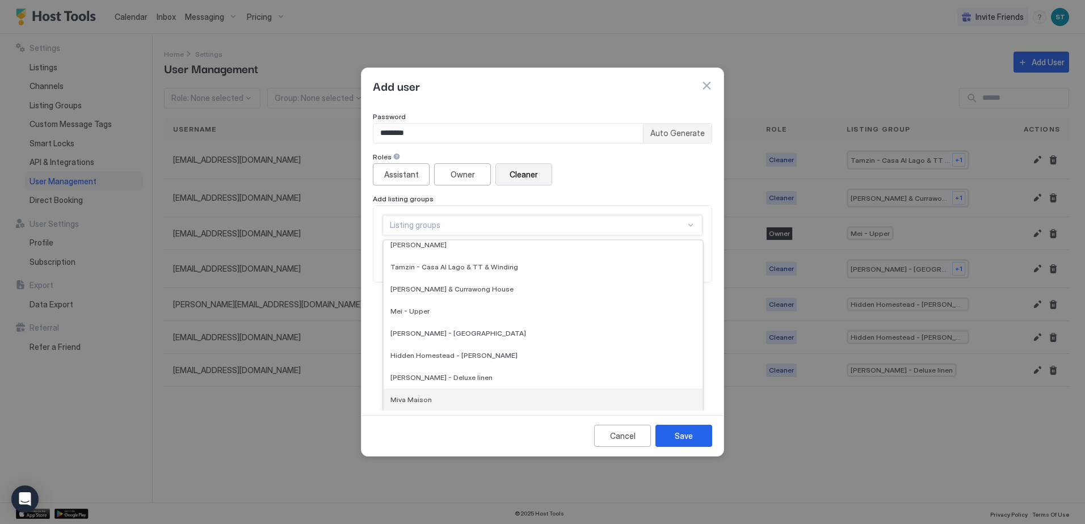
click at [481, 396] on div "Miva Maison" at bounding box center [542, 400] width 305 height 9
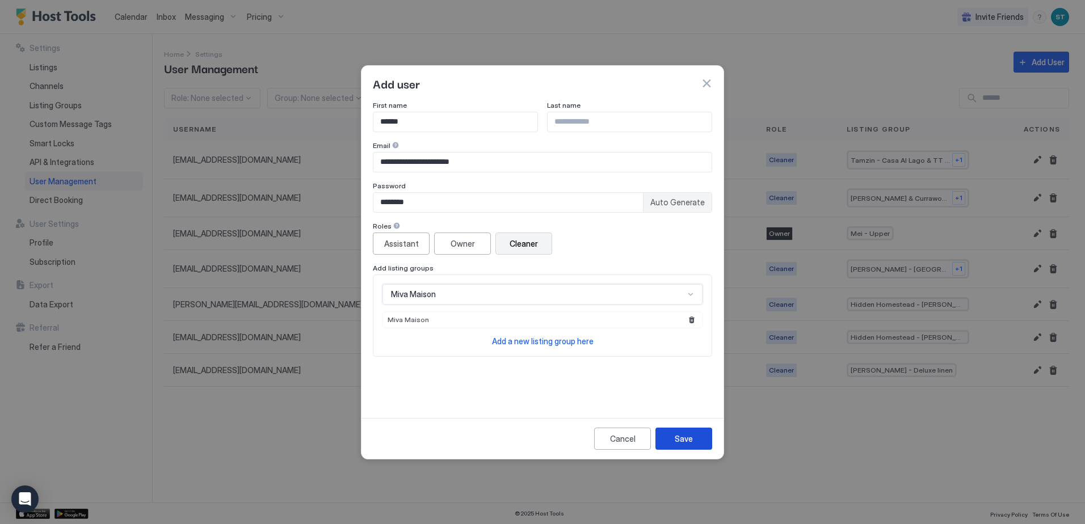
click at [686, 439] on div "Save" at bounding box center [684, 439] width 18 height 12
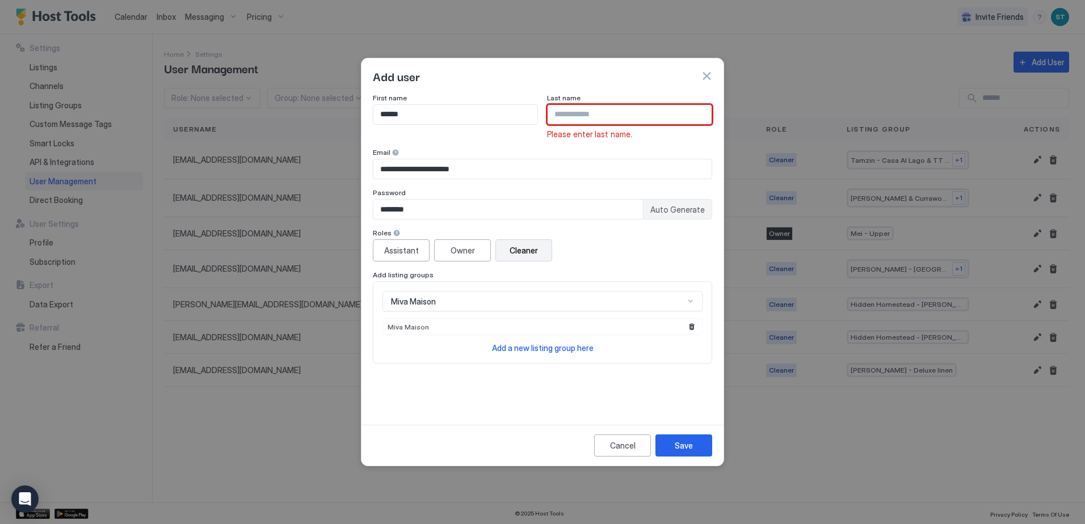
click at [583, 114] on input "Input Field" at bounding box center [630, 114] width 164 height 19
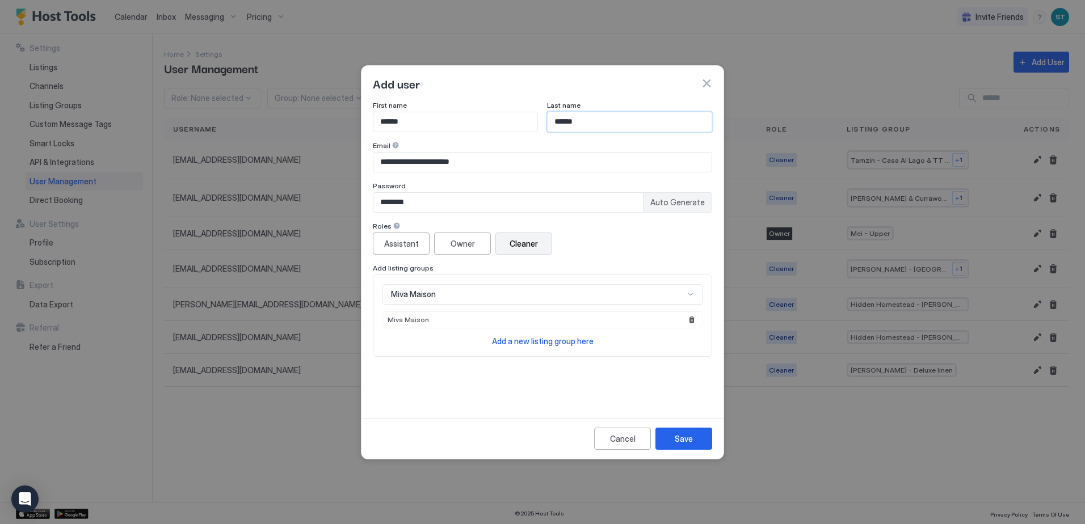
type input "******"
click at [583, 98] on div "Add user" at bounding box center [542, 83] width 362 height 35
click at [384, 163] on input "**********" at bounding box center [542, 162] width 338 height 19
click at [685, 439] on div "Save" at bounding box center [684, 439] width 18 height 12
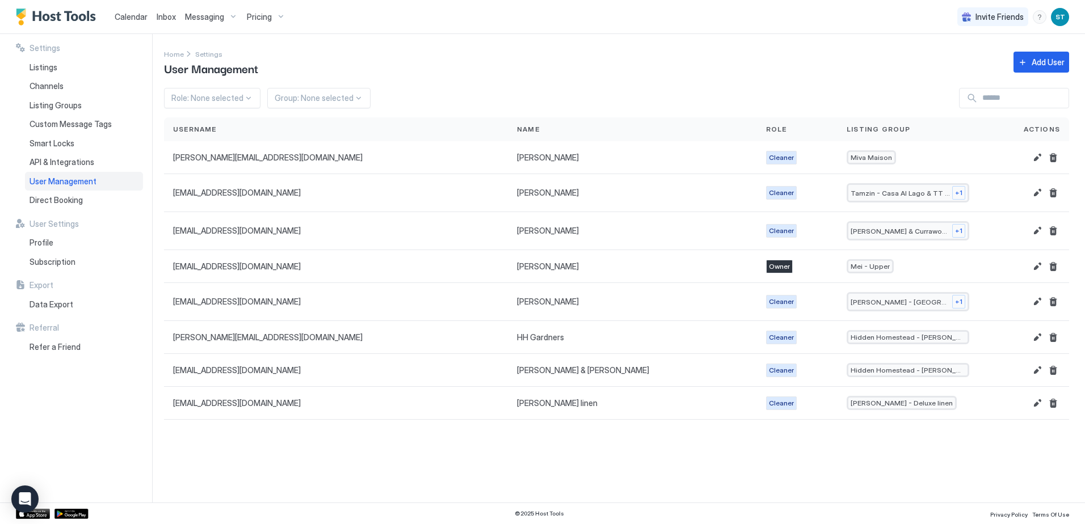
click at [103, 180] on div "User Management" at bounding box center [84, 181] width 118 height 19
click at [1026, 66] on button "Add User" at bounding box center [1042, 62] width 56 height 21
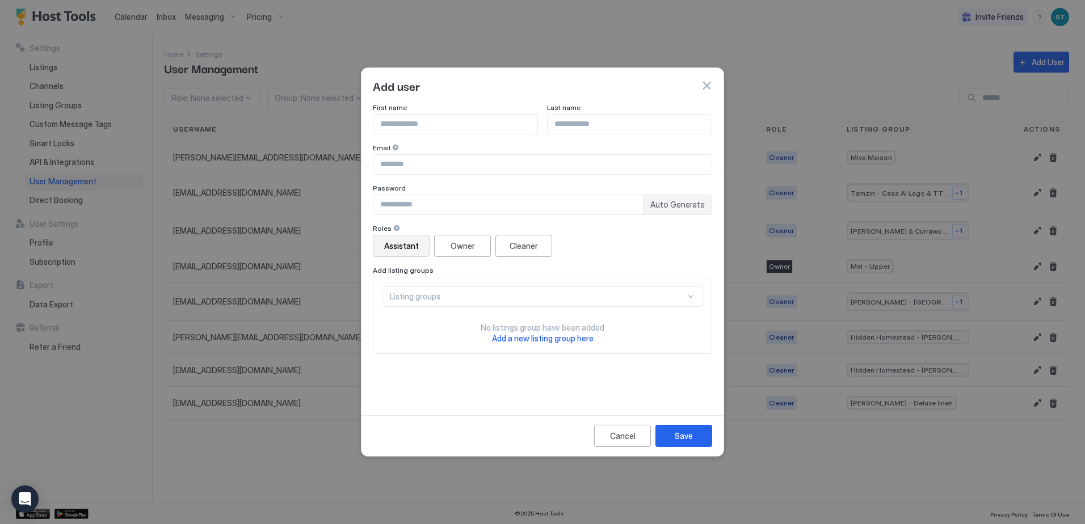
click at [708, 85] on button "button" at bounding box center [706, 85] width 11 height 11
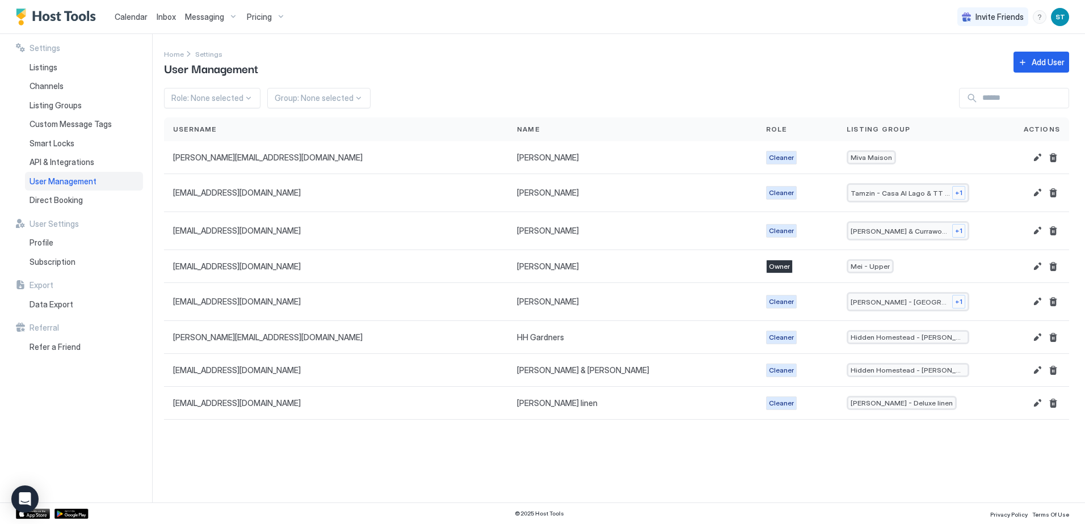
click at [978, 103] on input "Input Field" at bounding box center [1023, 98] width 91 height 19
drag, startPoint x: 1034, startPoint y: 98, endPoint x: 944, endPoint y: 97, distance: 89.7
click at [965, 97] on input "**********" at bounding box center [1009, 98] width 89 height 19
type input "**********"
click at [141, 22] on link "Calendar" at bounding box center [131, 17] width 33 height 12
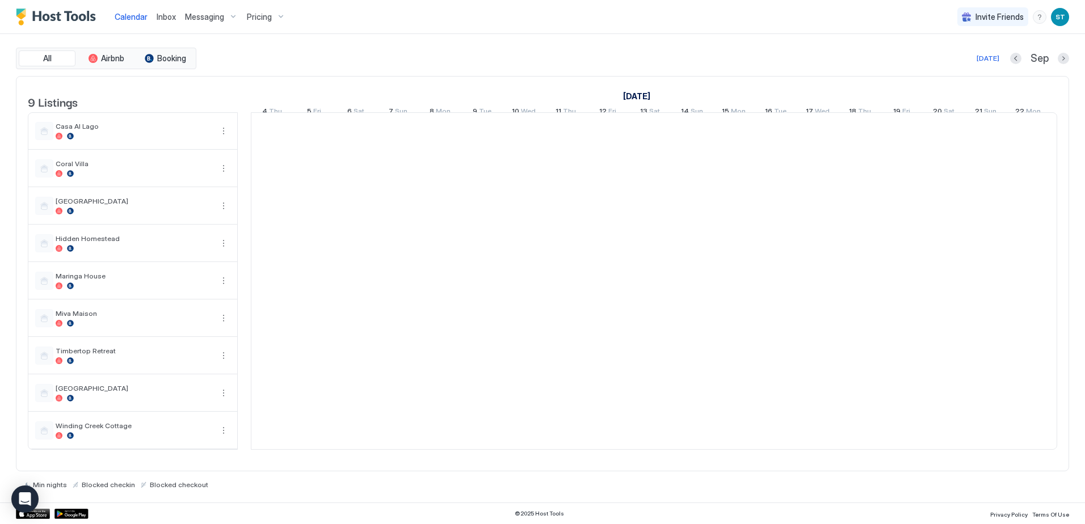
scroll to position [0, 630]
click at [1039, 15] on div "menu" at bounding box center [1040, 17] width 14 height 14
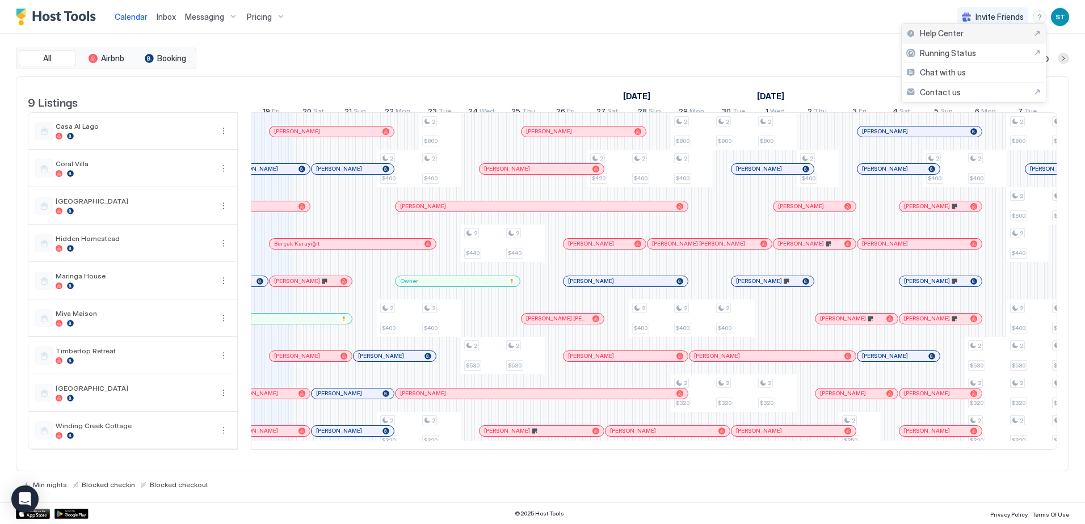
click at [1017, 35] on div "Help Center" at bounding box center [973, 33] width 135 height 10
drag, startPoint x: 165, startPoint y: 13, endPoint x: 166, endPoint y: 20, distance: 6.9
click at [165, 13] on span "Inbox" at bounding box center [166, 17] width 19 height 10
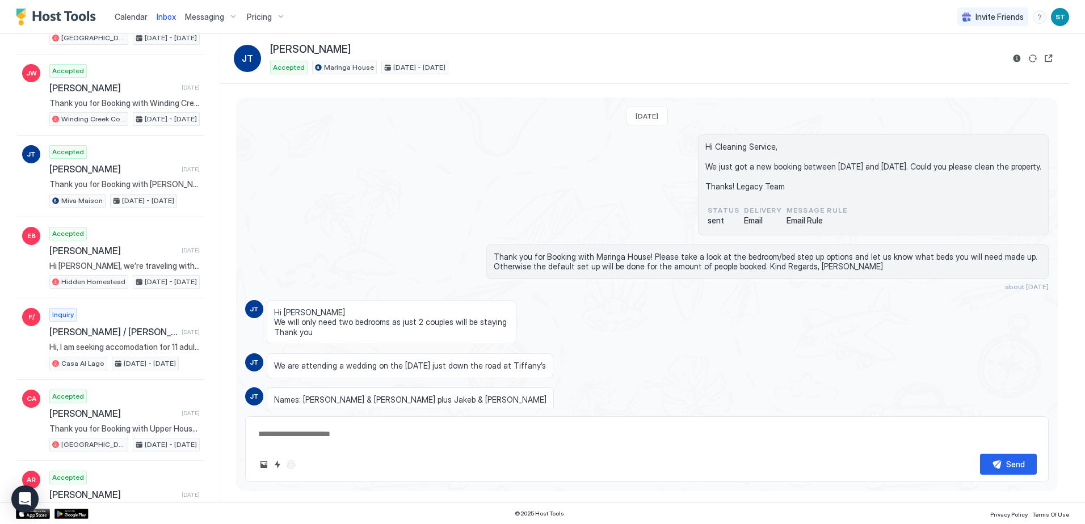
scroll to position [5891, 0]
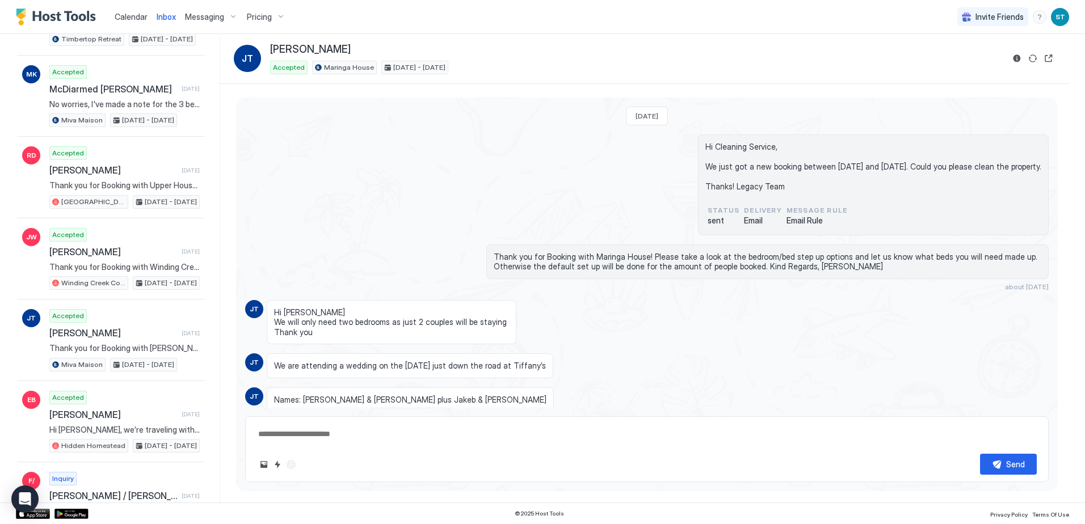
click at [122, 17] on span "Calendar" at bounding box center [131, 17] width 33 height 10
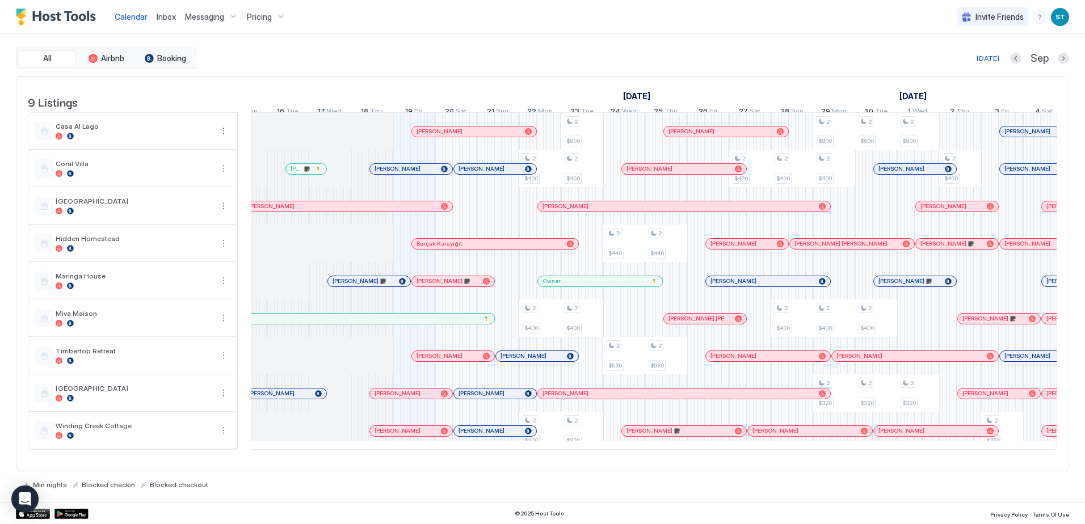
scroll to position [0, 486]
click at [167, 15] on span "Inbox" at bounding box center [166, 17] width 19 height 10
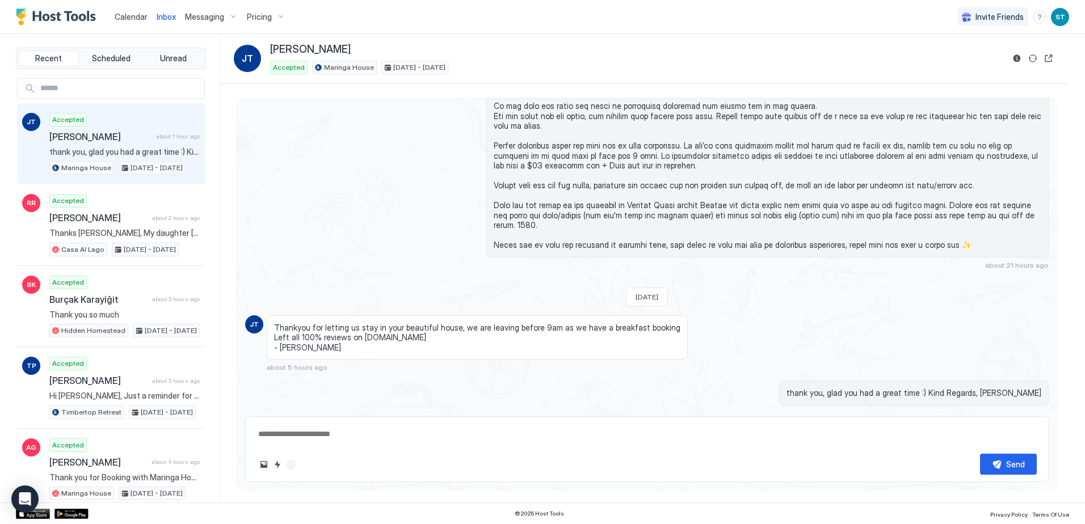
scroll to position [1280, 0]
click at [139, 20] on span "Calendar" at bounding box center [131, 17] width 33 height 10
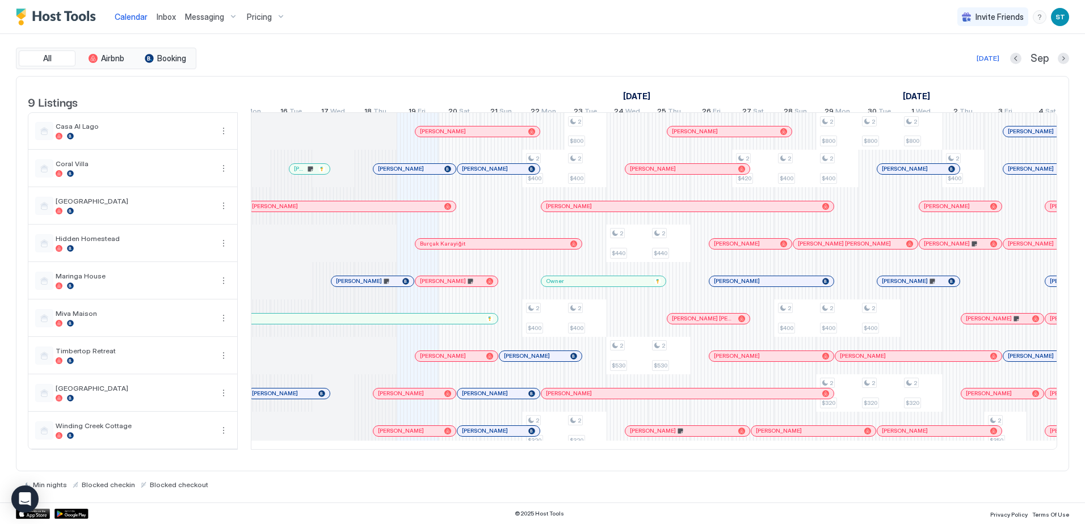
scroll to position [0, 488]
